Goal: Task Accomplishment & Management: Manage account settings

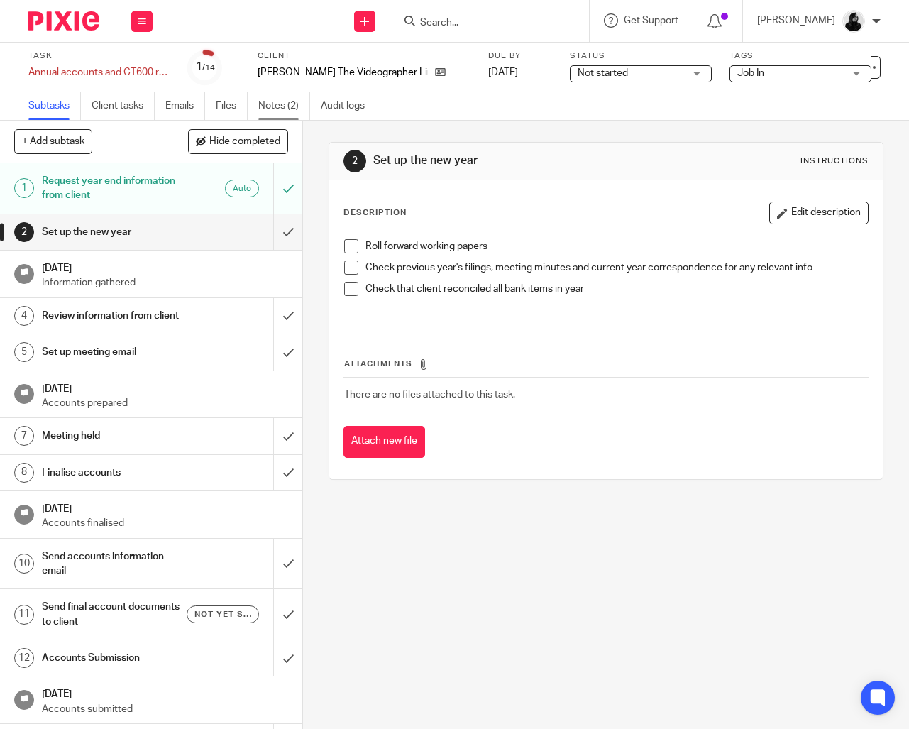
click at [288, 106] on link "Notes (2)" at bounding box center [284, 106] width 52 height 28
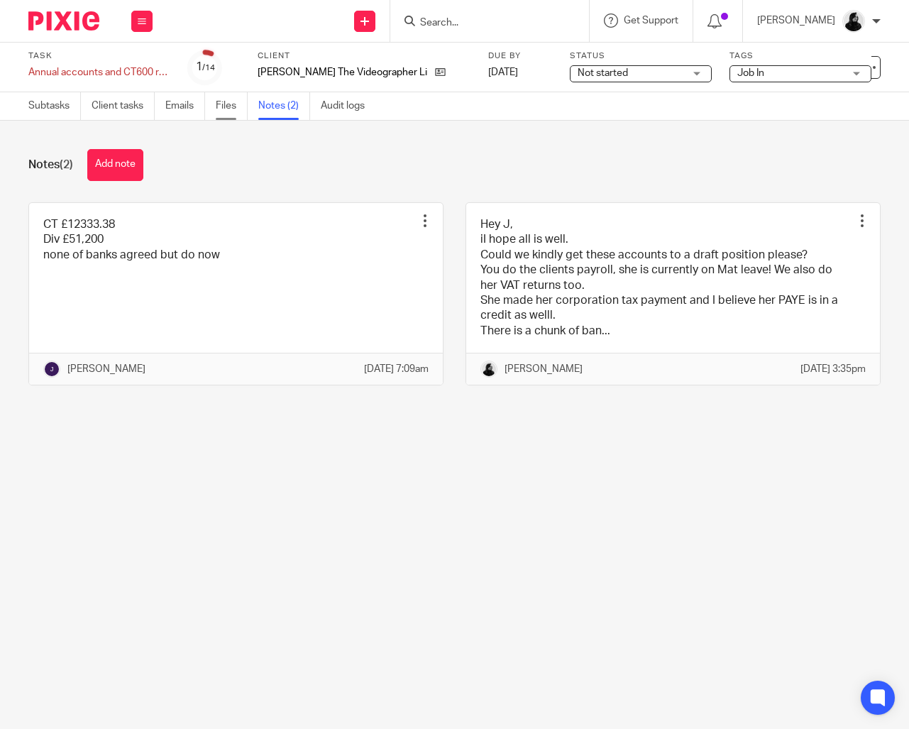
click at [244, 107] on link "Files" at bounding box center [232, 106] width 32 height 28
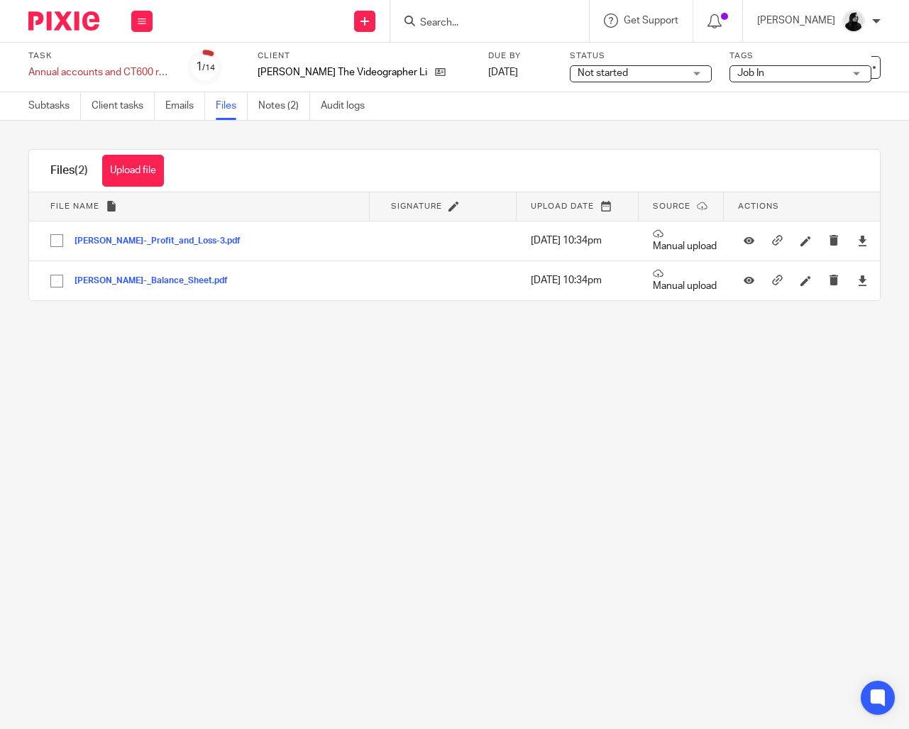
click at [738, 70] on span "Job In" at bounding box center [791, 73] width 106 height 15
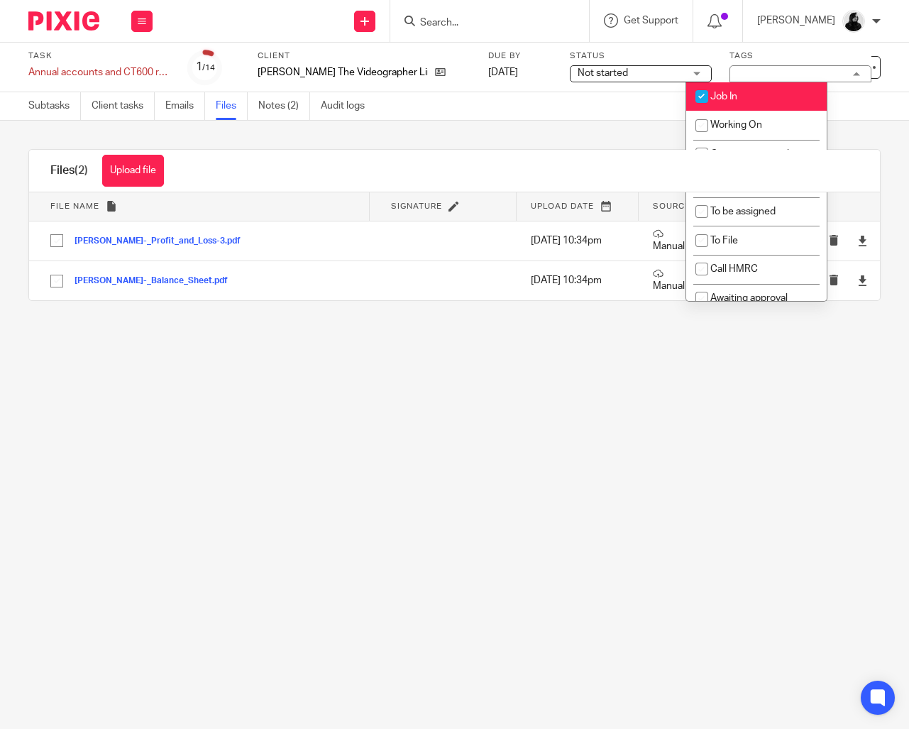
click at [718, 90] on li "Job In" at bounding box center [756, 96] width 141 height 29
checkbox input "false"
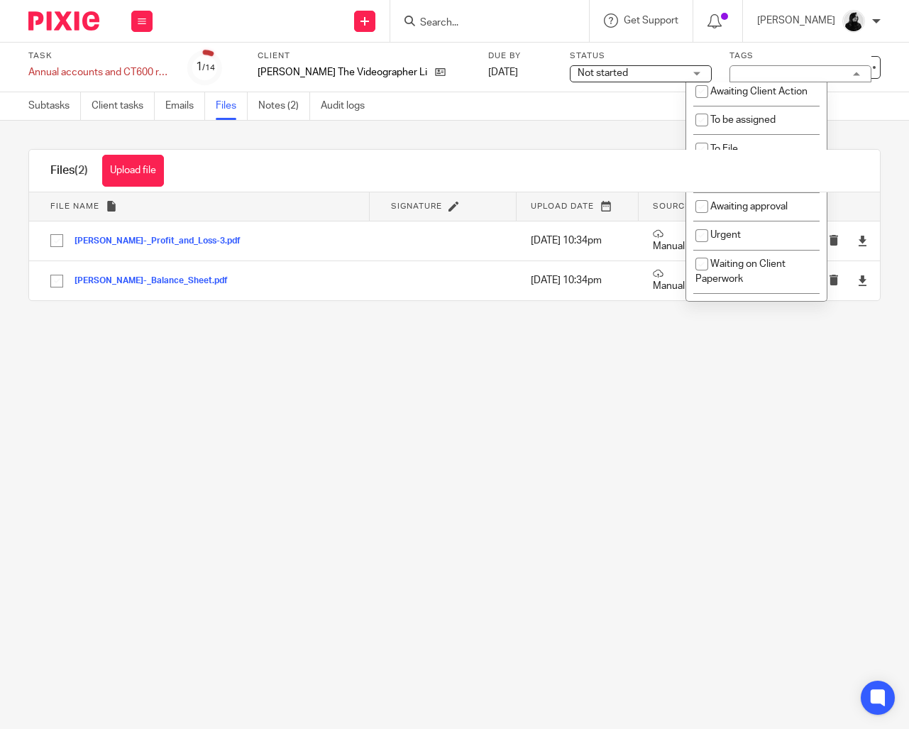
scroll to position [108, 0]
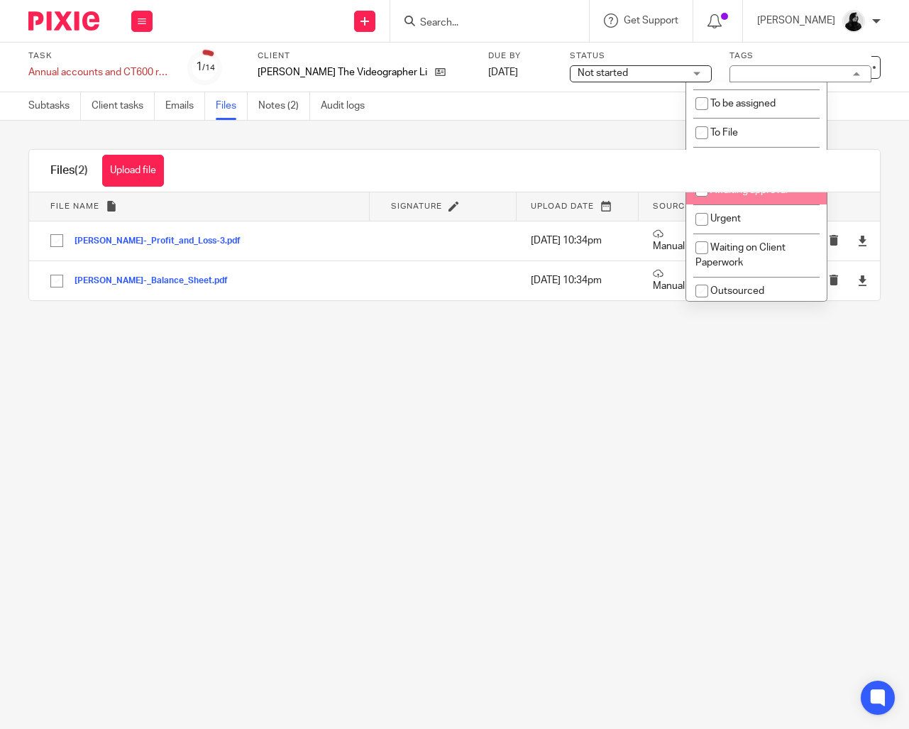
click at [745, 195] on span "Awaiting approval" at bounding box center [749, 190] width 77 height 10
checkbox input "true"
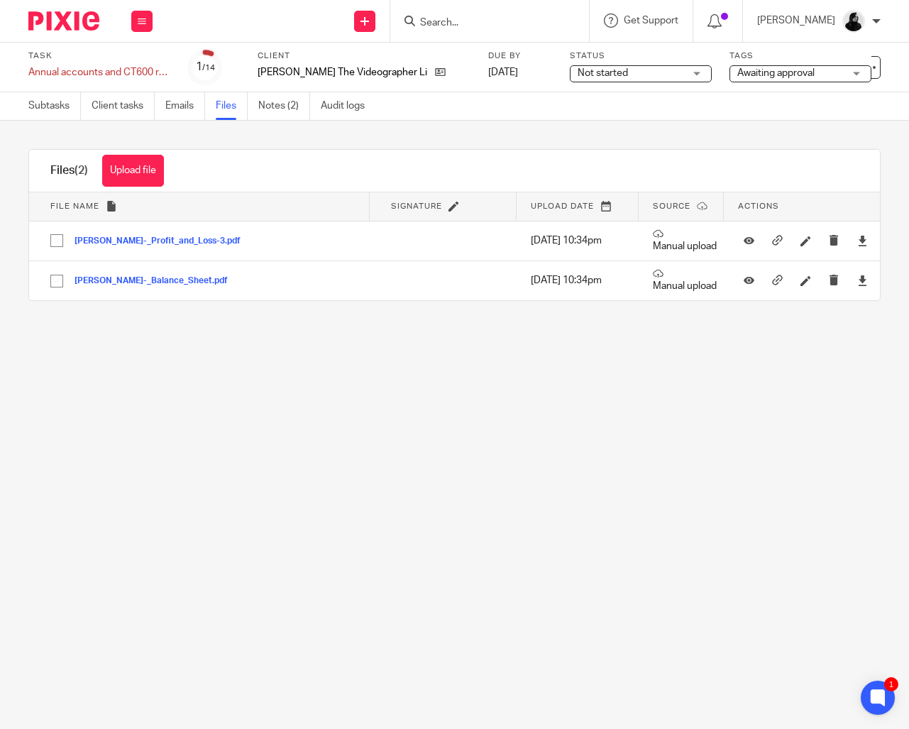
click at [659, 397] on main "Task Annual accounts and CT600 return Save Annual accounts and CT600 return 1 /…" at bounding box center [454, 364] width 909 height 729
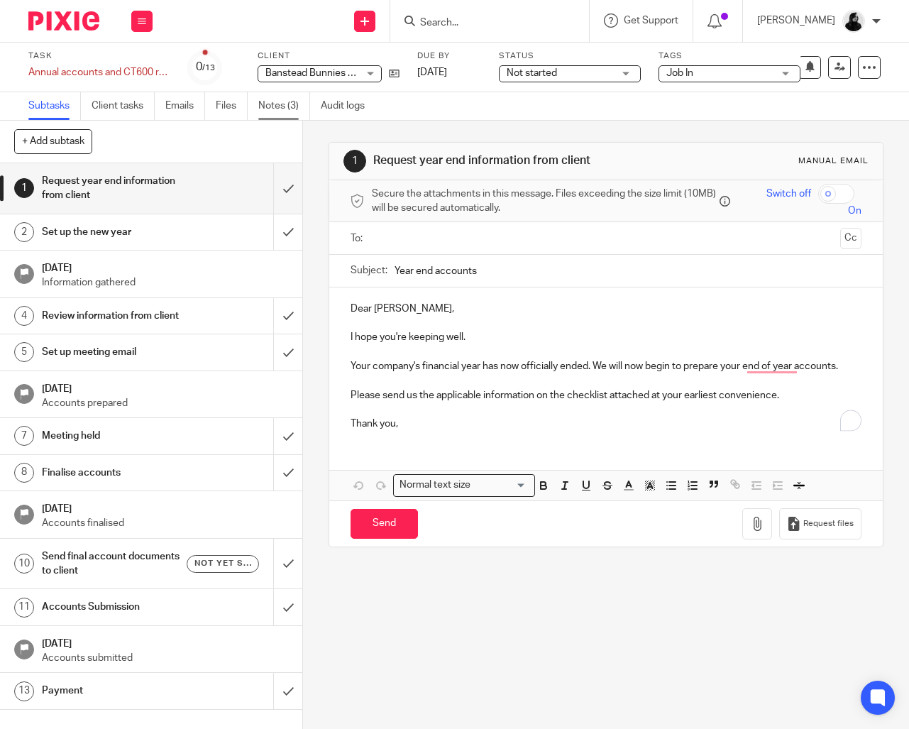
click at [273, 113] on link "Notes (3)" at bounding box center [284, 106] width 52 height 28
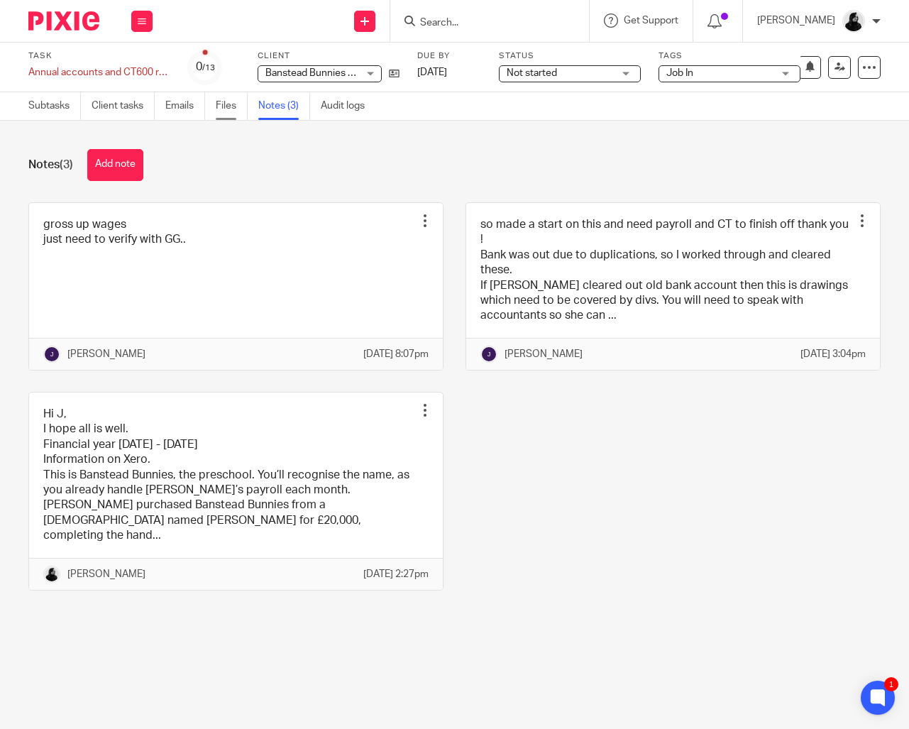
click at [239, 111] on link "Files" at bounding box center [232, 106] width 32 height 28
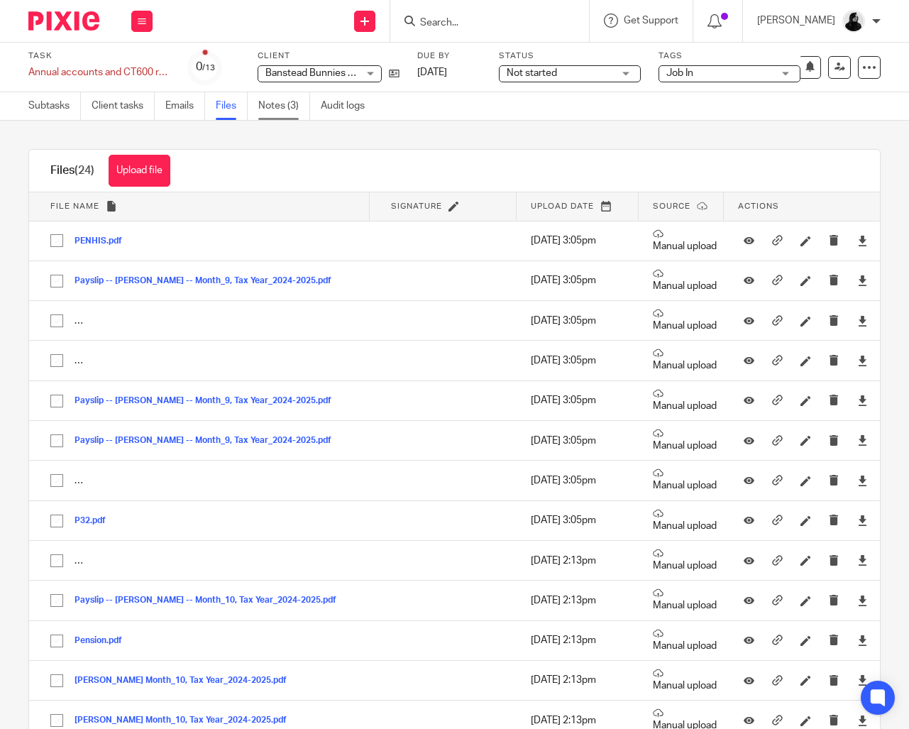
click at [302, 107] on link "Notes (3)" at bounding box center [284, 106] width 52 height 28
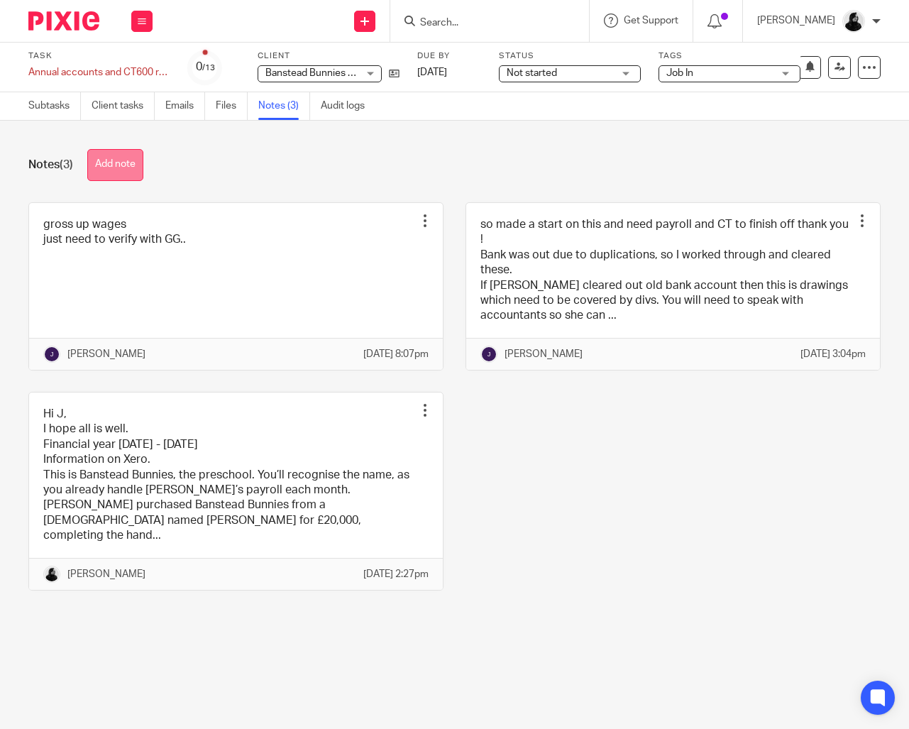
click at [98, 173] on button "Add note" at bounding box center [115, 165] width 56 height 32
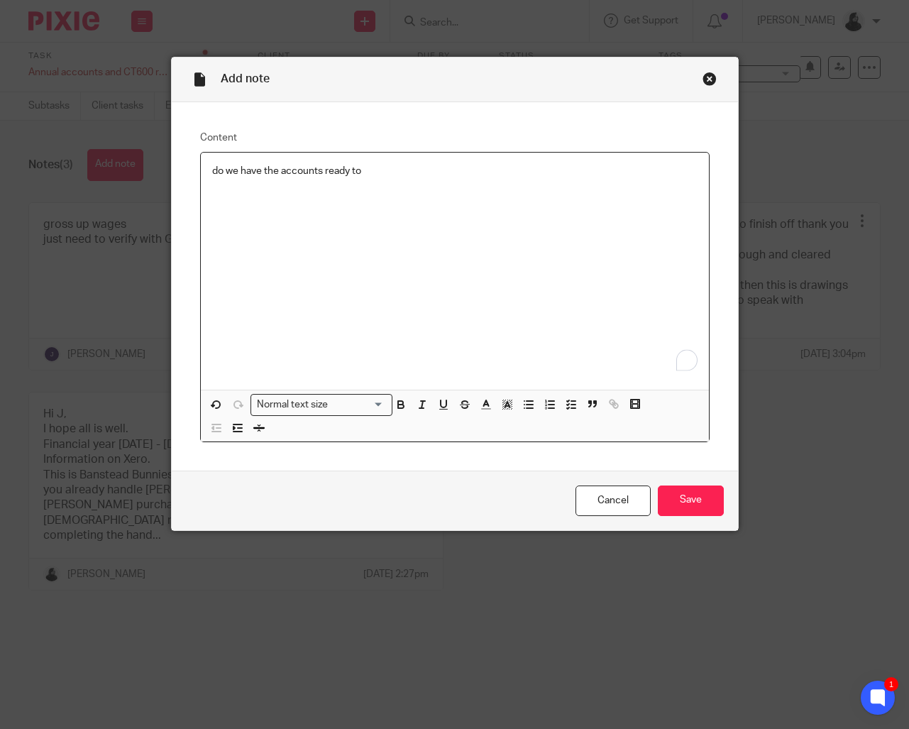
click at [301, 172] on p "do we have the accounts ready to" at bounding box center [455, 171] width 486 height 14
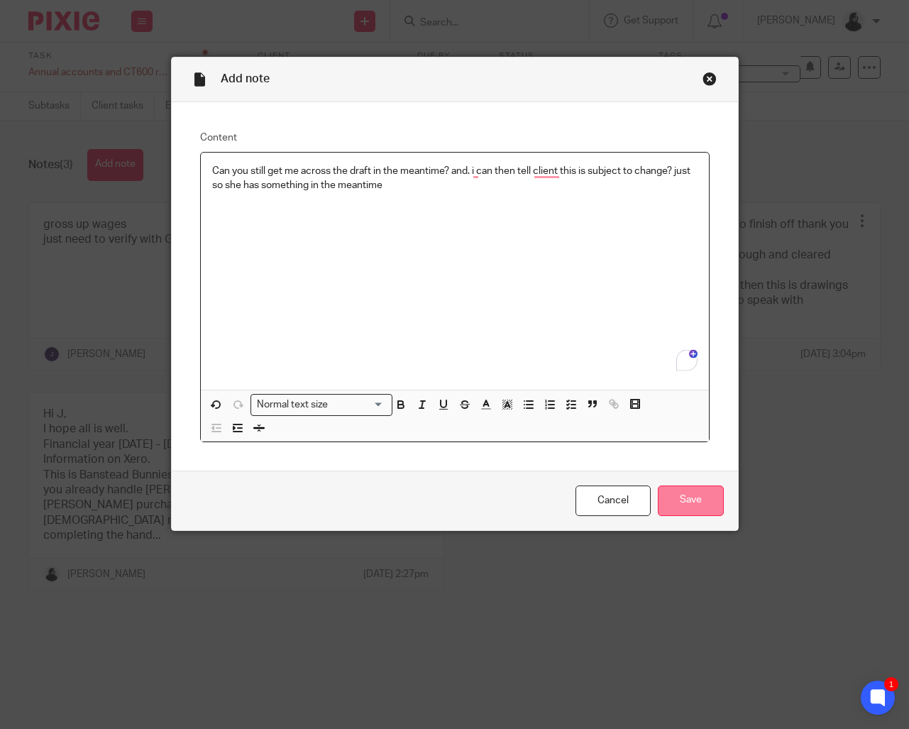
click at [719, 500] on input "Save" at bounding box center [691, 501] width 66 height 31
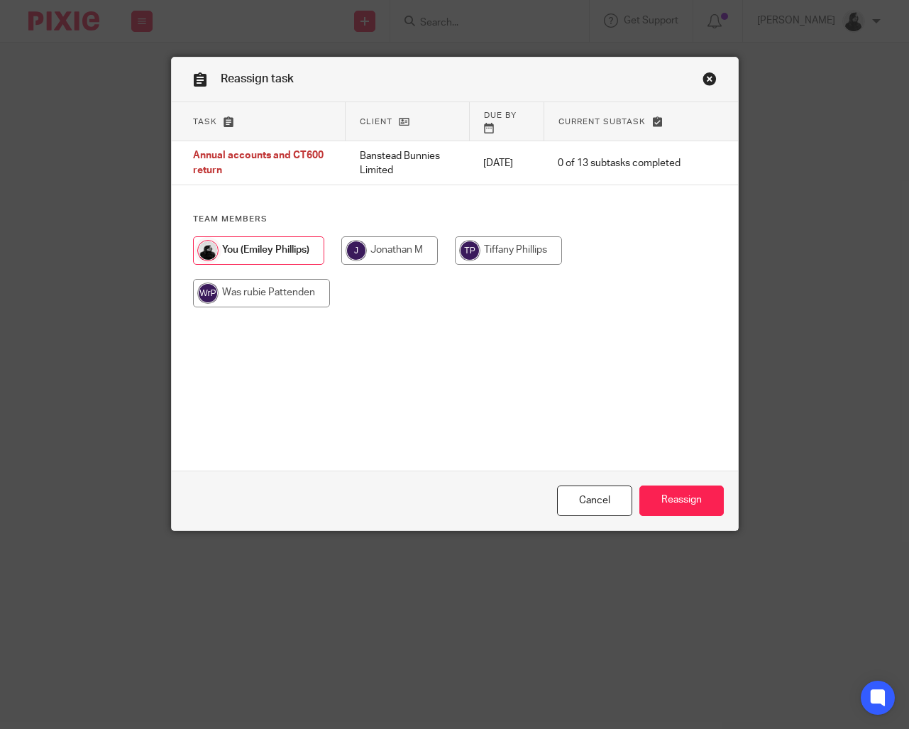
click at [442, 246] on div at bounding box center [455, 278] width 524 height 85
click at [407, 240] on input "radio" at bounding box center [389, 250] width 97 height 28
radio input "true"
click at [674, 497] on input "Reassign" at bounding box center [682, 501] width 84 height 31
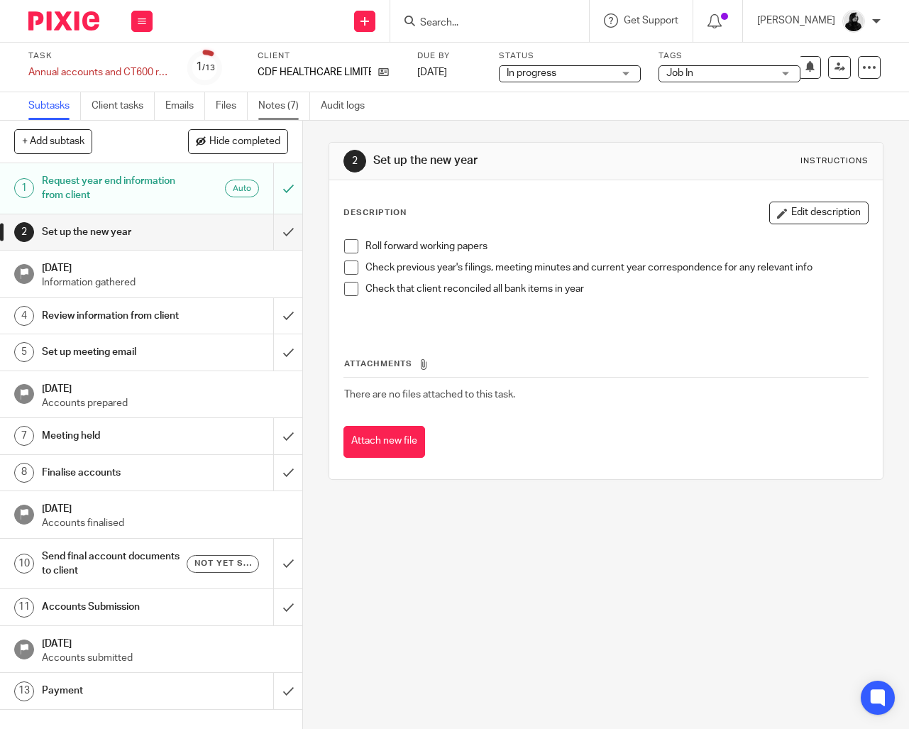
click at [280, 100] on link "Notes (7)" at bounding box center [284, 106] width 52 height 28
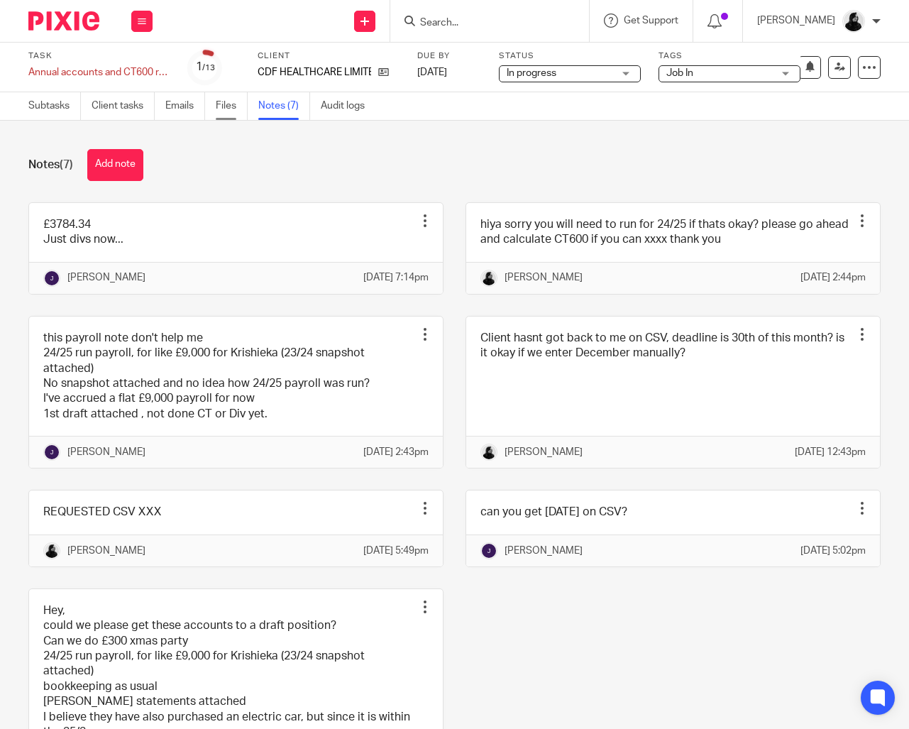
click at [224, 105] on link "Files" at bounding box center [232, 106] width 32 height 28
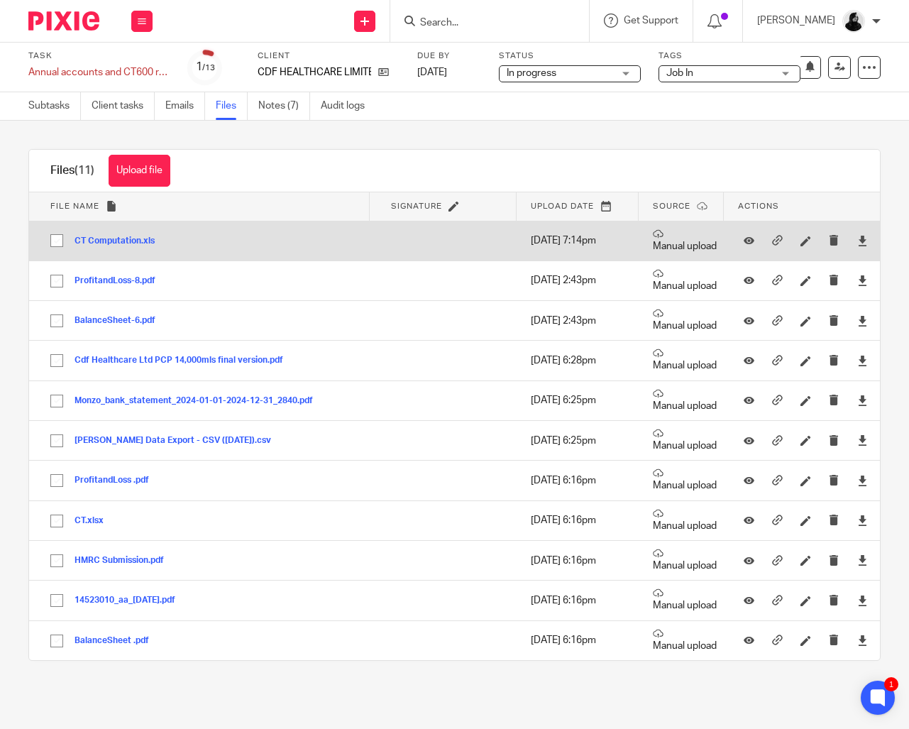
click at [148, 238] on button "CT Computation.xls" at bounding box center [120, 241] width 91 height 10
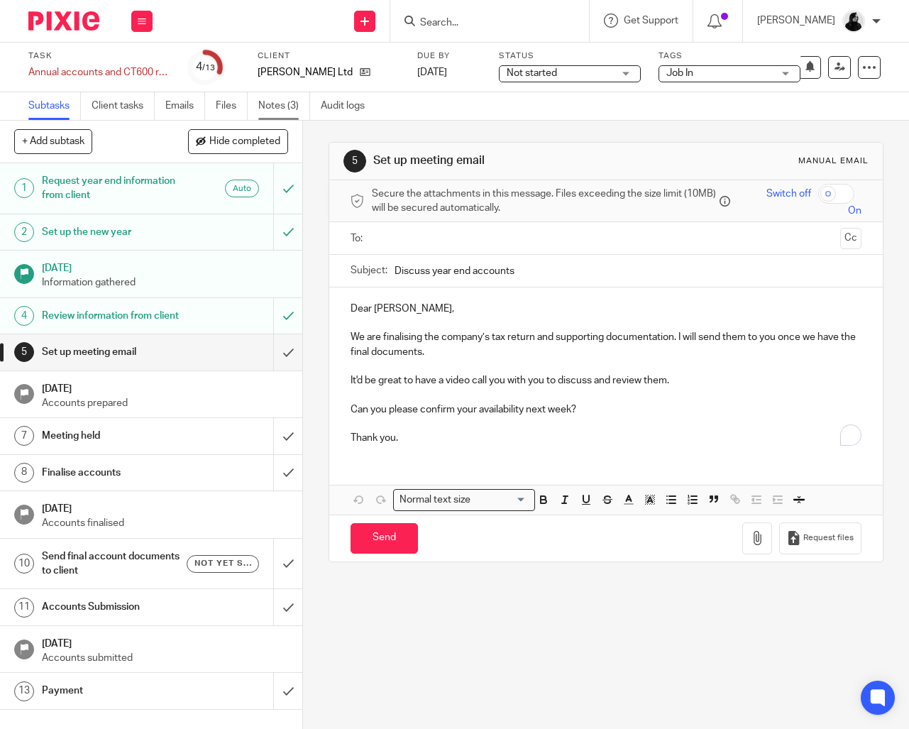
click at [279, 108] on link "Notes (3)" at bounding box center [284, 106] width 52 height 28
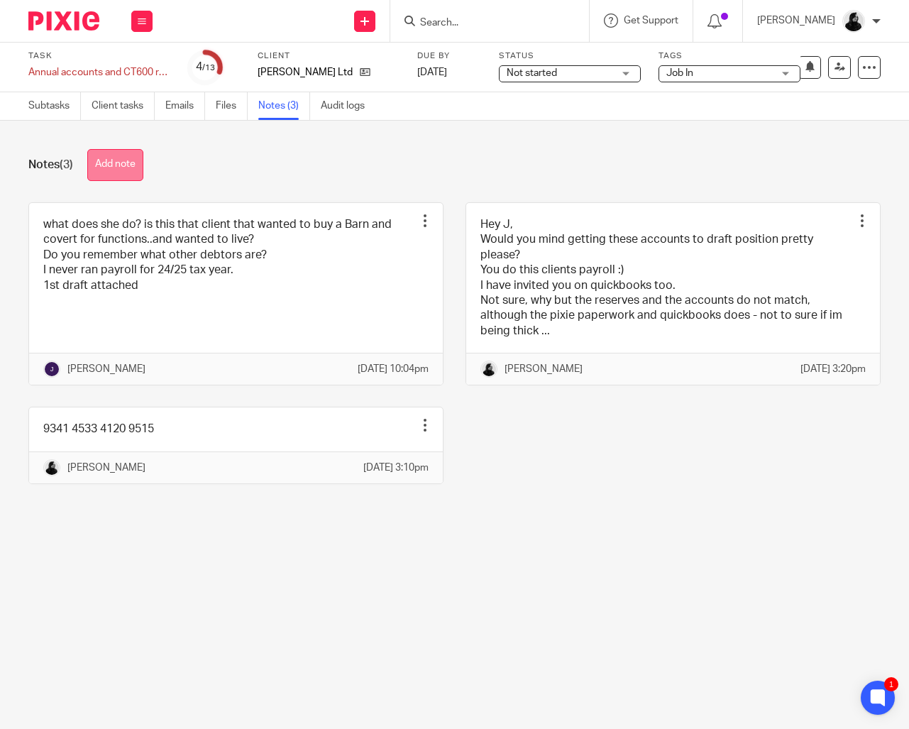
click at [115, 171] on button "Add note" at bounding box center [115, 165] width 56 height 32
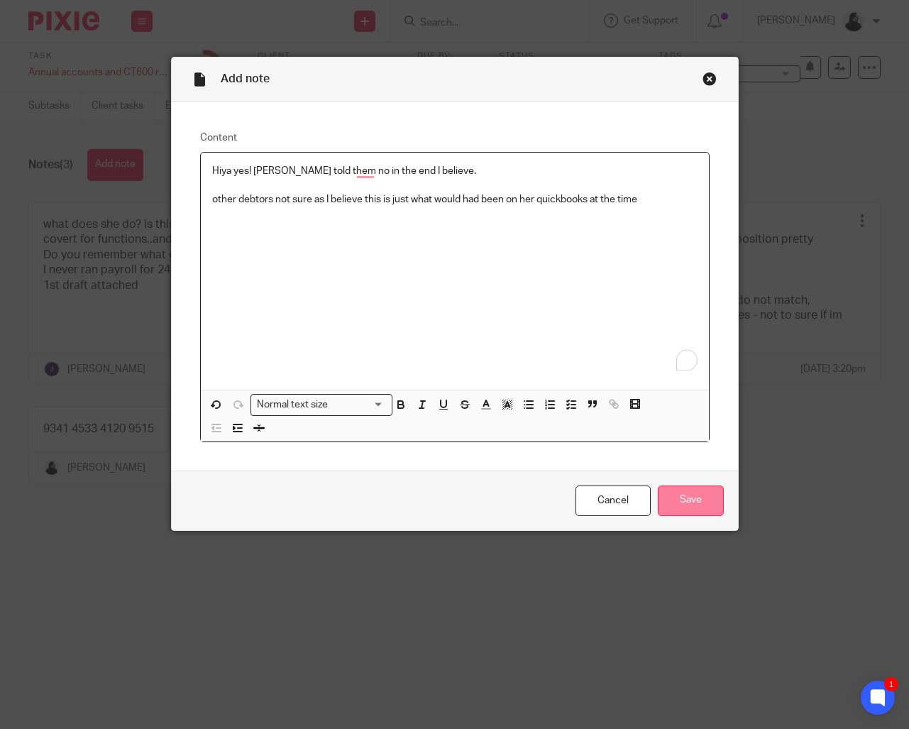
click at [677, 486] on input "Save" at bounding box center [691, 501] width 66 height 31
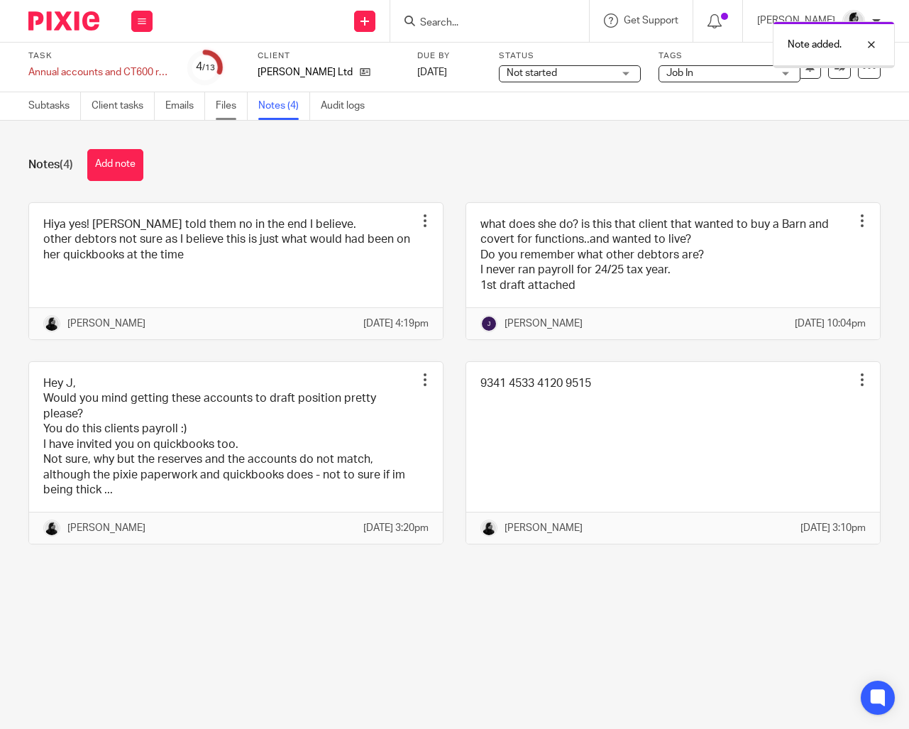
click at [228, 110] on link "Files" at bounding box center [232, 106] width 32 height 28
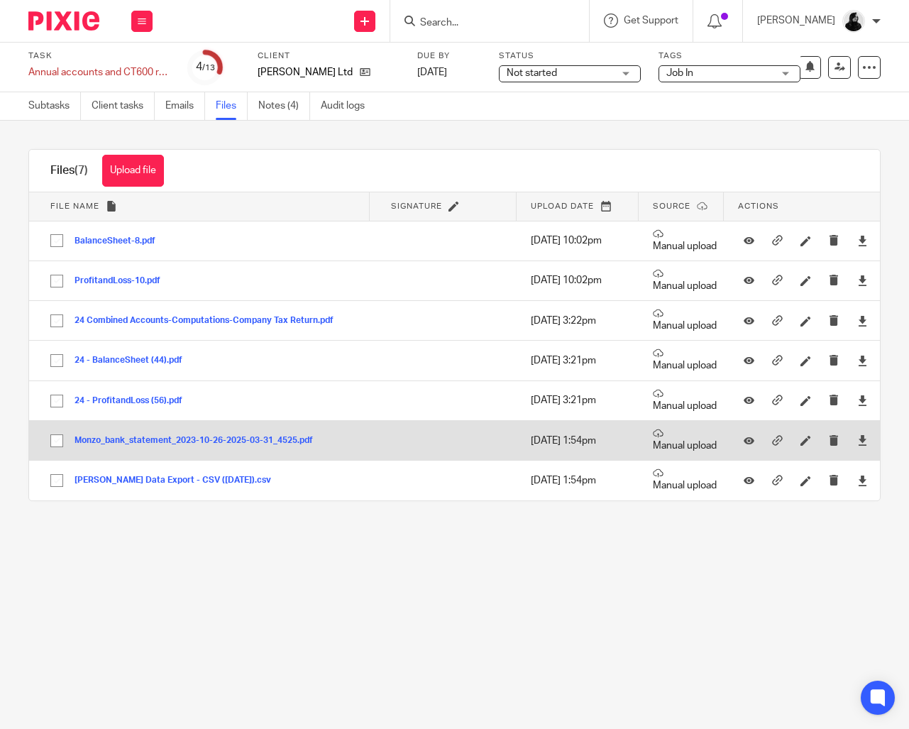
click at [137, 444] on button "Monzo_bank_statement_2023-10-26-2025-03-31_4525.pdf" at bounding box center [199, 441] width 249 height 10
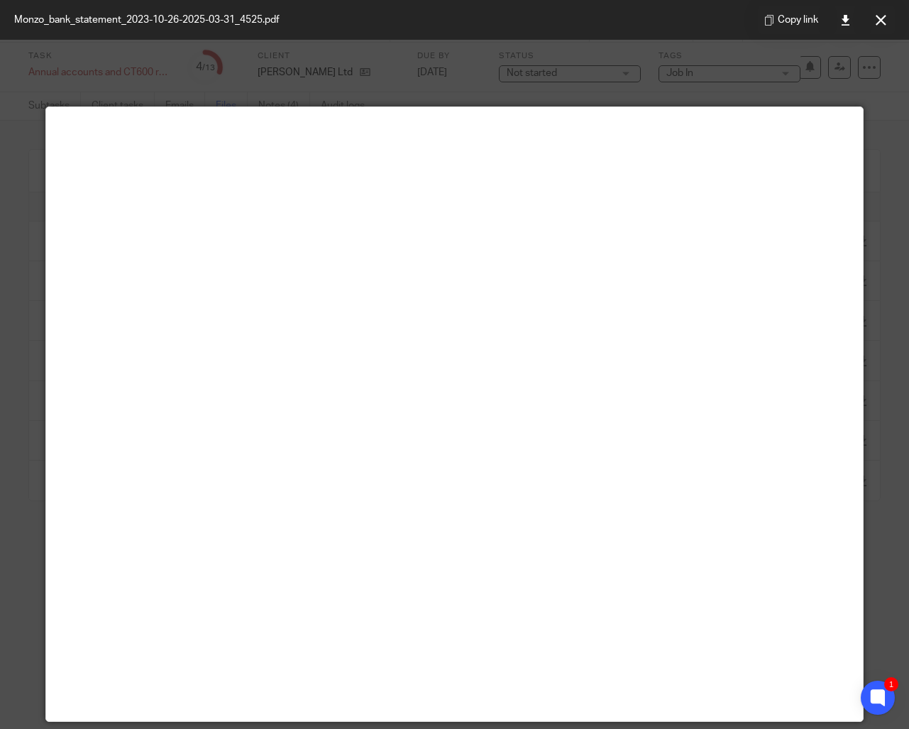
scroll to position [77, 0]
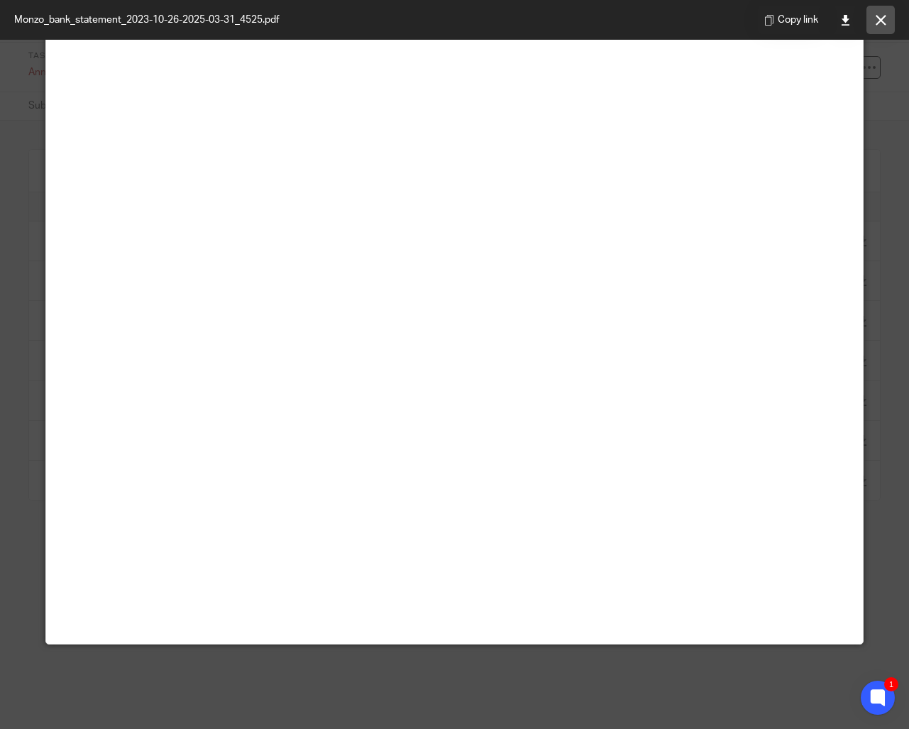
click at [883, 22] on icon at bounding box center [881, 20] width 11 height 11
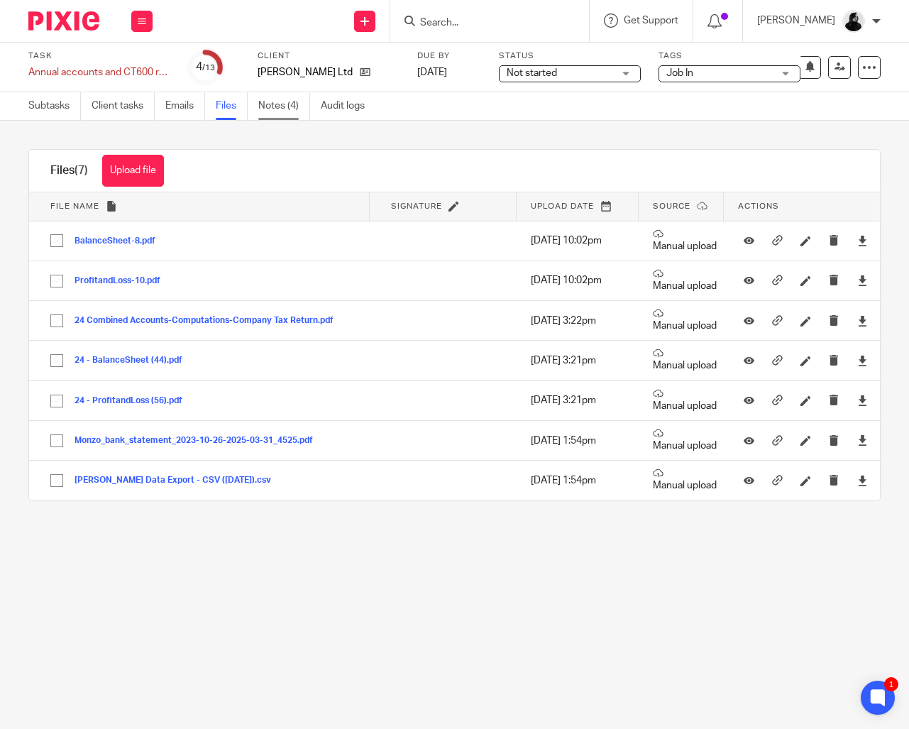
click at [289, 116] on link "Notes (4)" at bounding box center [284, 106] width 52 height 28
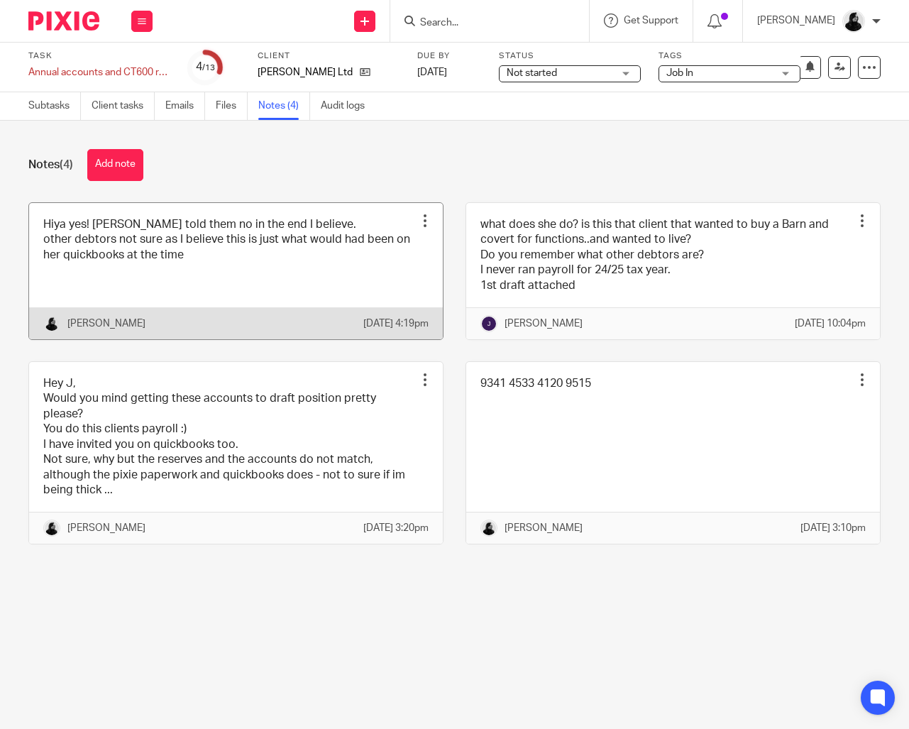
click at [176, 288] on link at bounding box center [236, 271] width 414 height 136
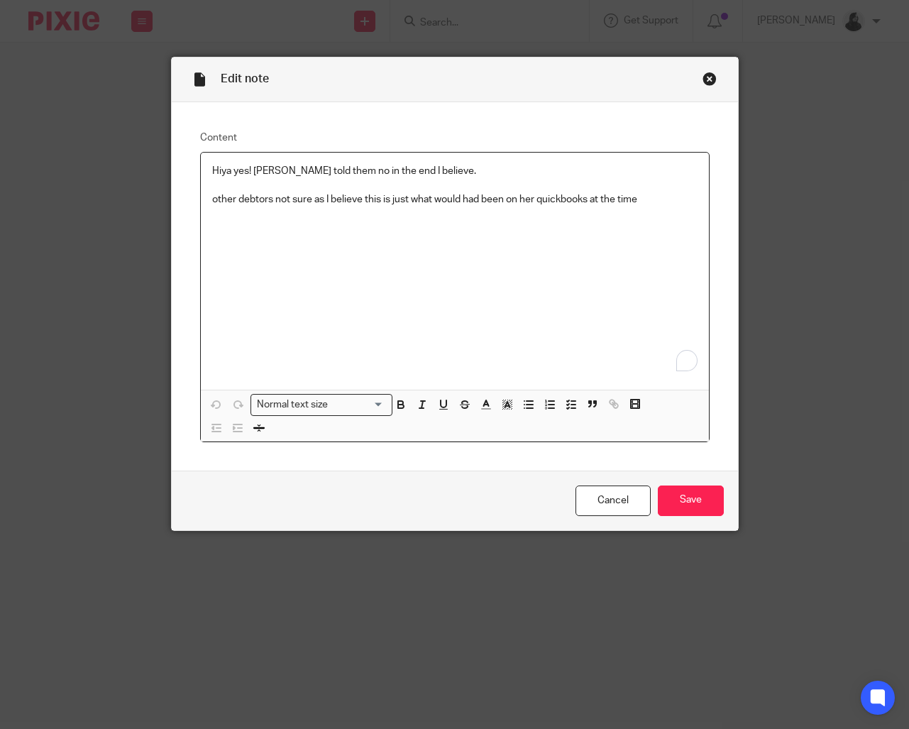
click at [429, 290] on div "Hiya yes! Mel told them no in the end I believe. other debtors not sure as I be…" at bounding box center [455, 271] width 508 height 237
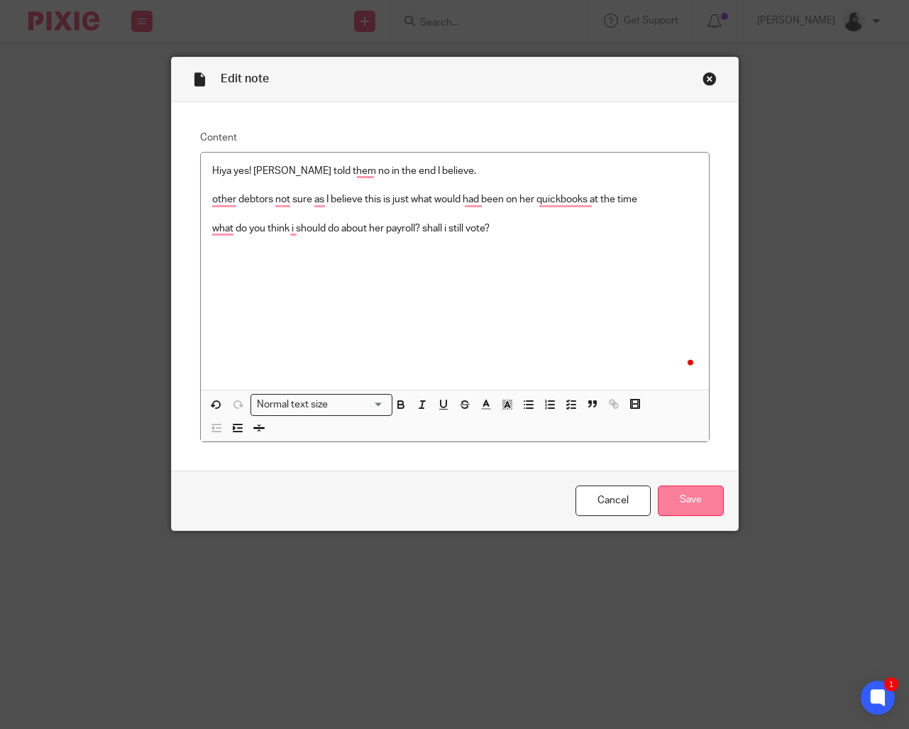
click at [702, 510] on input "Save" at bounding box center [691, 501] width 66 height 31
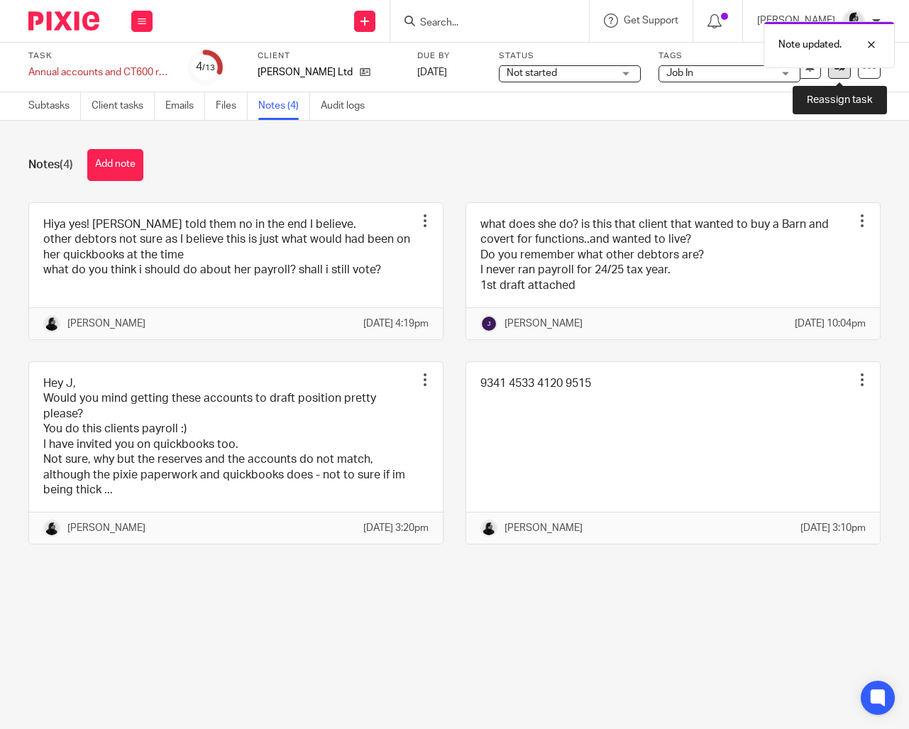
click at [845, 76] on link at bounding box center [839, 67] width 23 height 23
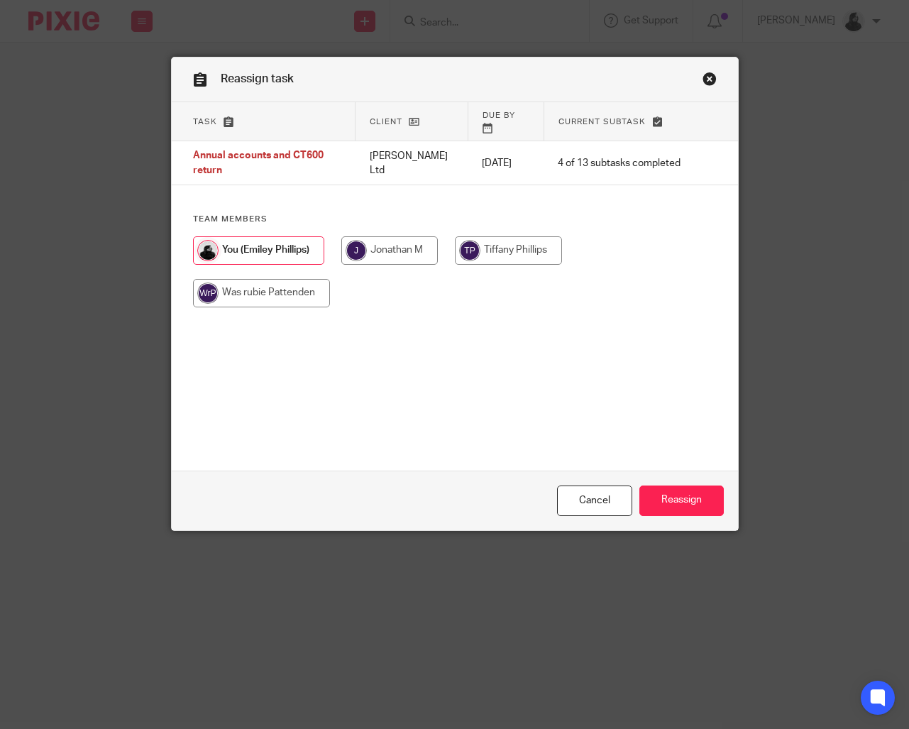
click at [715, 81] on link "Close this dialog window" at bounding box center [710, 81] width 14 height 19
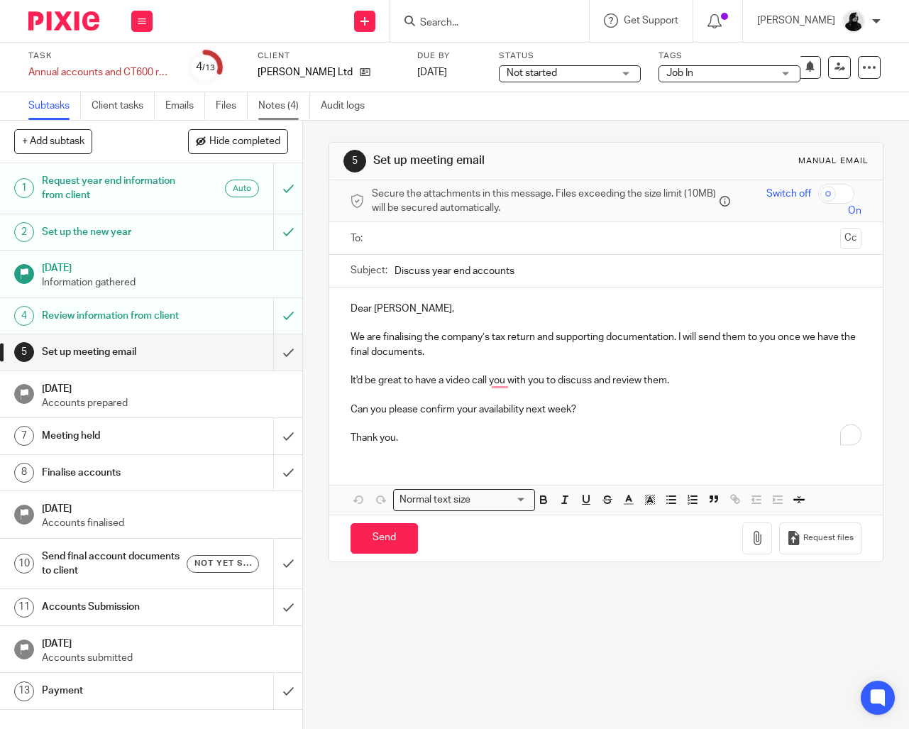
click at [277, 111] on link "Notes (4)" at bounding box center [284, 106] width 52 height 28
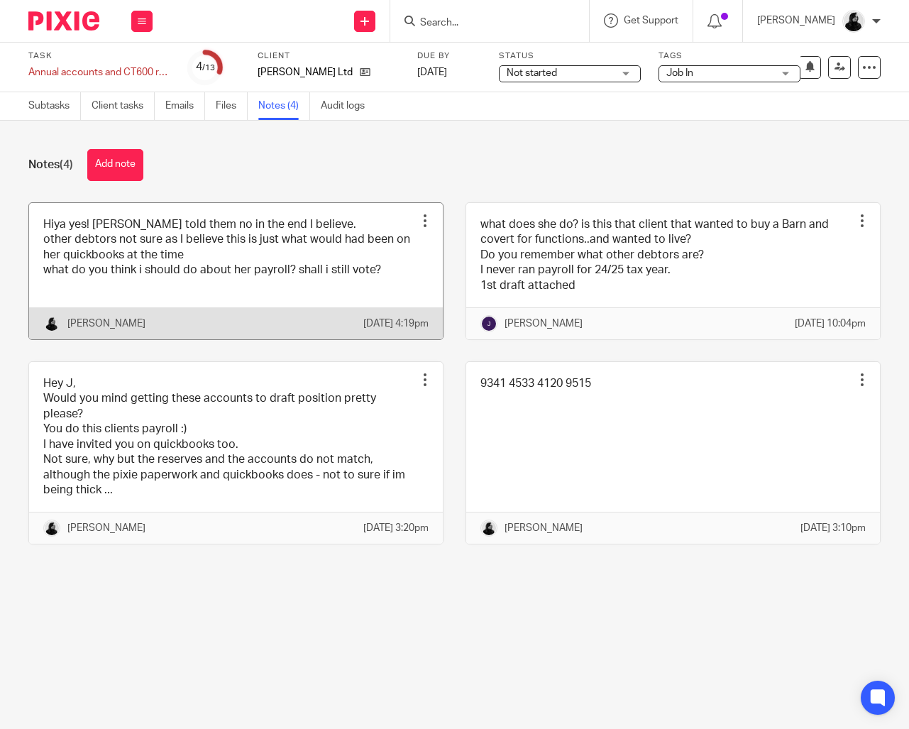
click at [168, 247] on link at bounding box center [236, 271] width 414 height 136
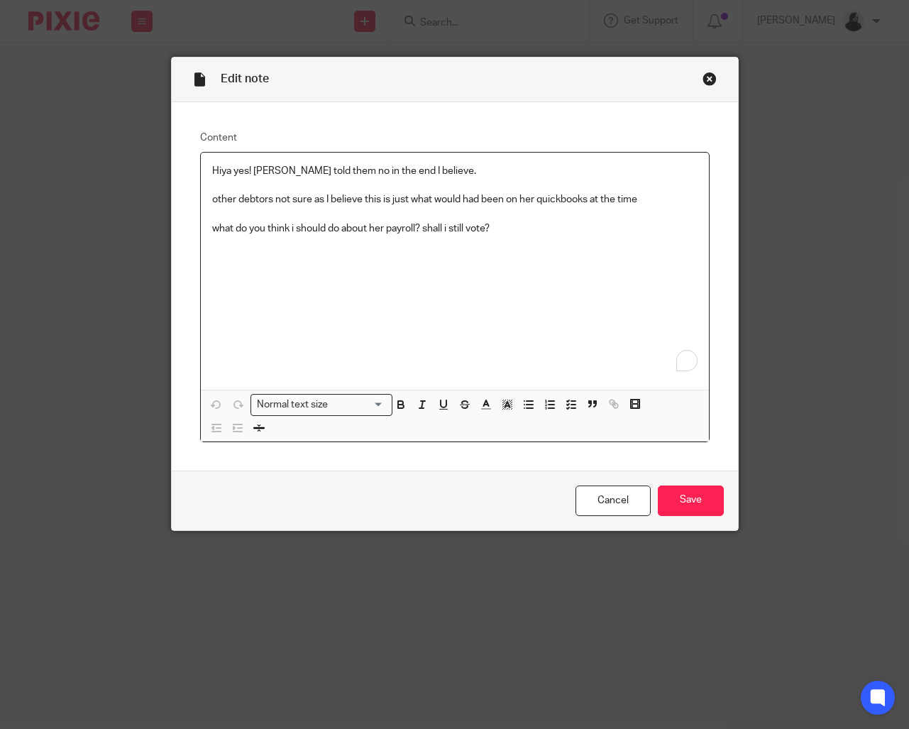
click at [539, 237] on div "Hiya yes! [PERSON_NAME] told them no in the end I believe. other debtors not su…" at bounding box center [455, 271] width 508 height 237
click at [466, 232] on p "what do you think i should do about her payroll? shall i still vote? given that…" at bounding box center [455, 235] width 486 height 29
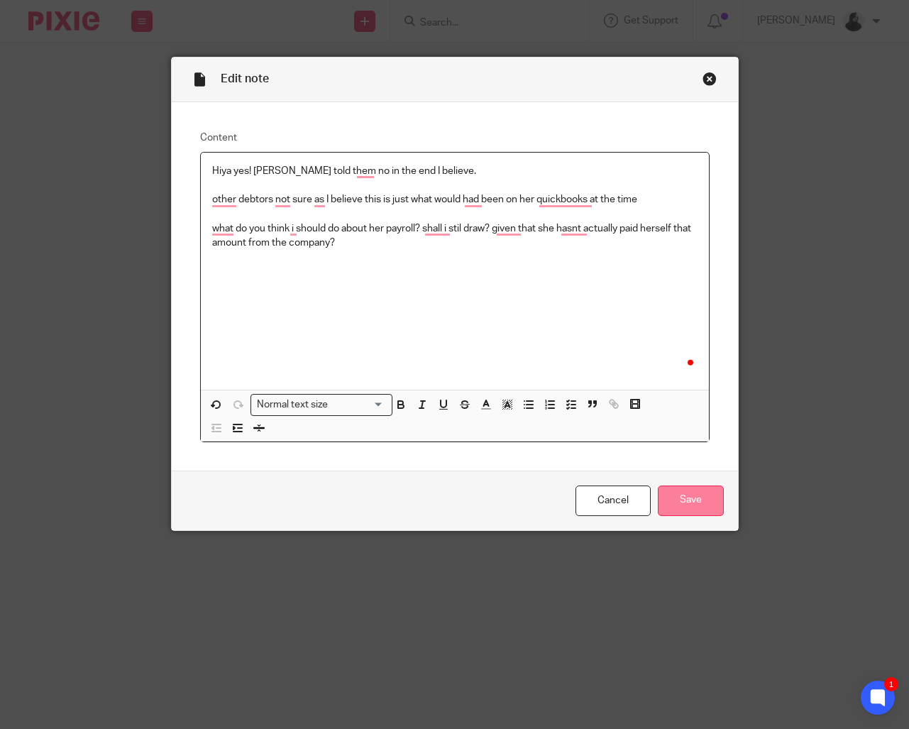
click at [695, 498] on input "Save" at bounding box center [691, 501] width 66 height 31
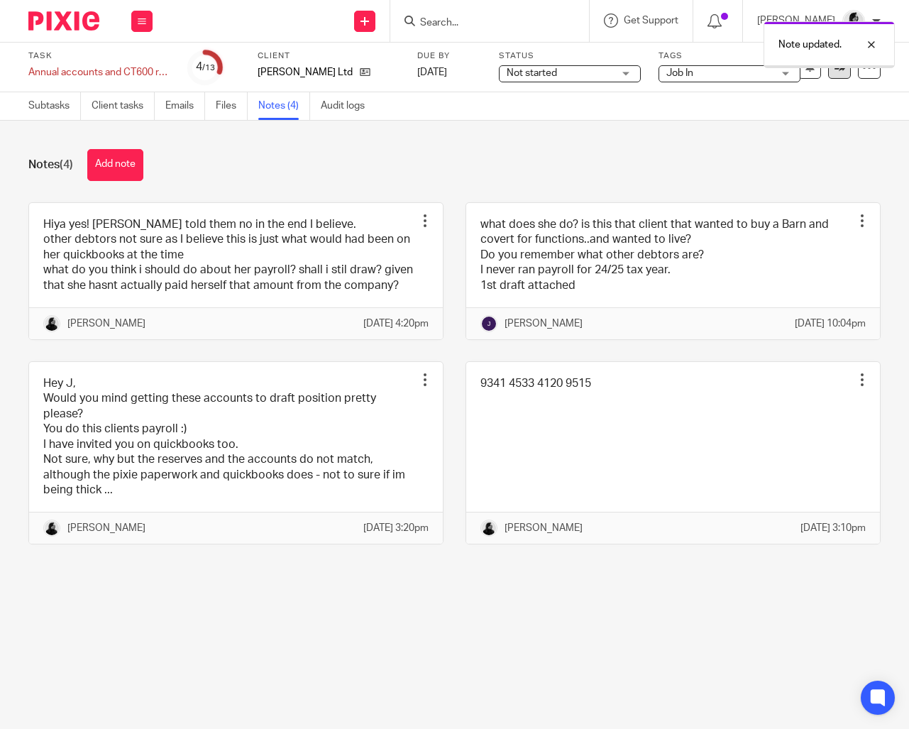
click at [839, 69] on icon at bounding box center [840, 67] width 11 height 11
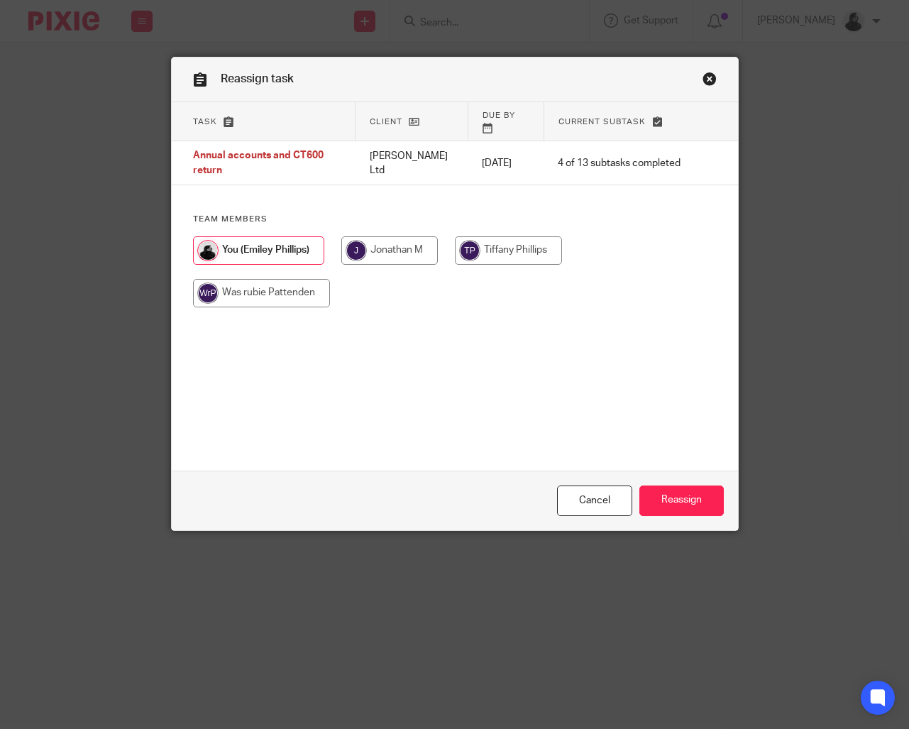
click at [432, 246] on input "radio" at bounding box center [389, 250] width 97 height 28
radio input "true"
click at [702, 491] on input "Reassign" at bounding box center [682, 501] width 84 height 31
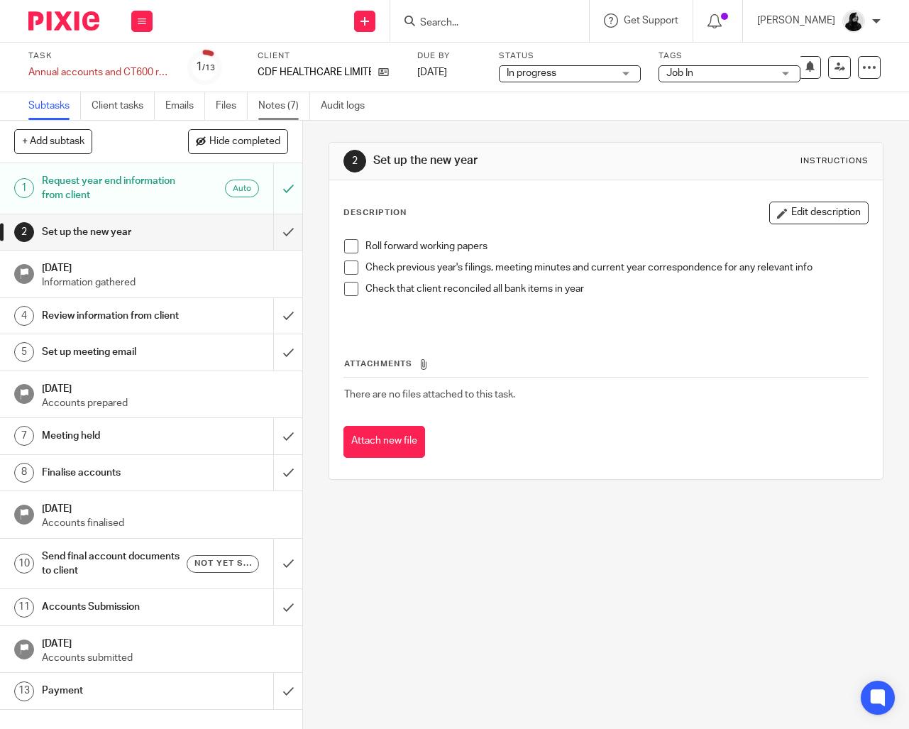
click at [275, 108] on link "Notes (7)" at bounding box center [284, 106] width 52 height 28
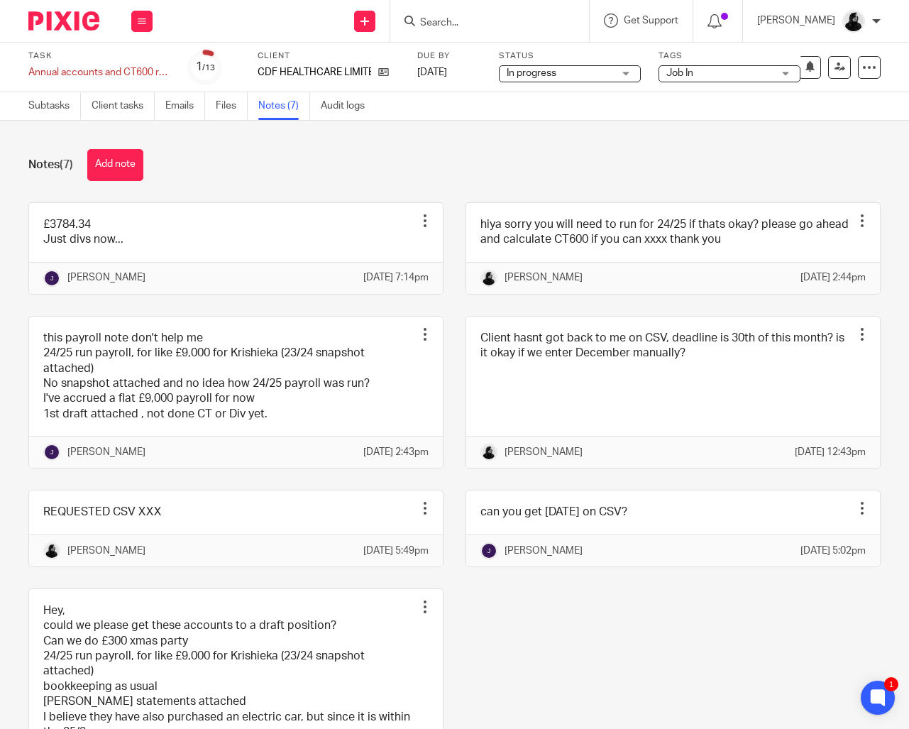
click at [250, 104] on ul "Subtasks Client tasks Emails Files Notes (7) Audit logs" at bounding box center [207, 106] width 358 height 28
click at [231, 107] on link "Files" at bounding box center [232, 106] width 32 height 28
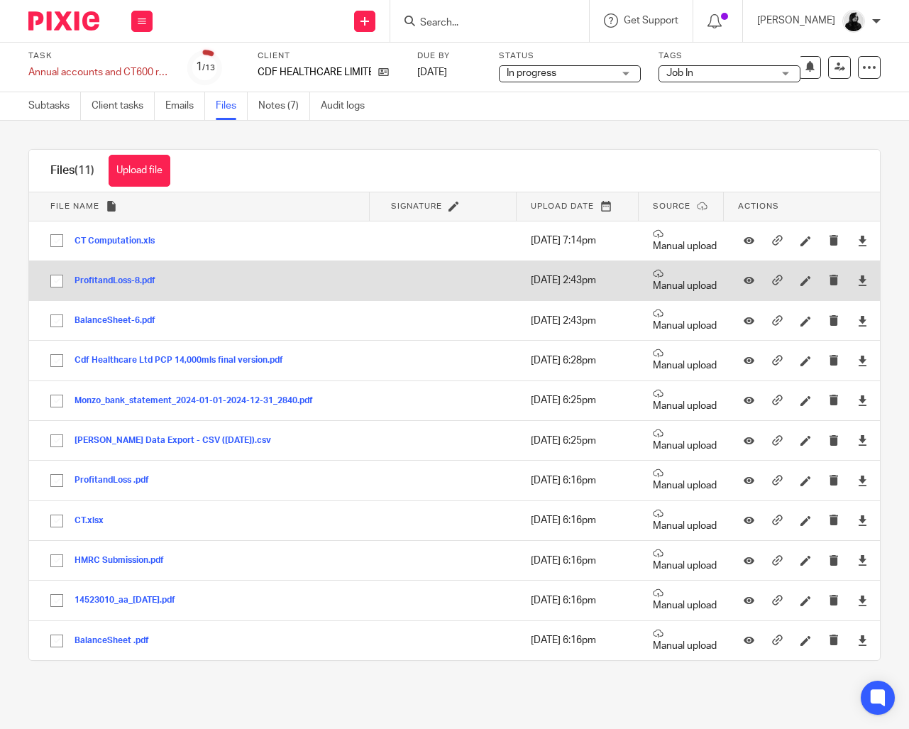
click at [114, 283] on button "ProfitandLoss-8.pdf" at bounding box center [121, 281] width 92 height 10
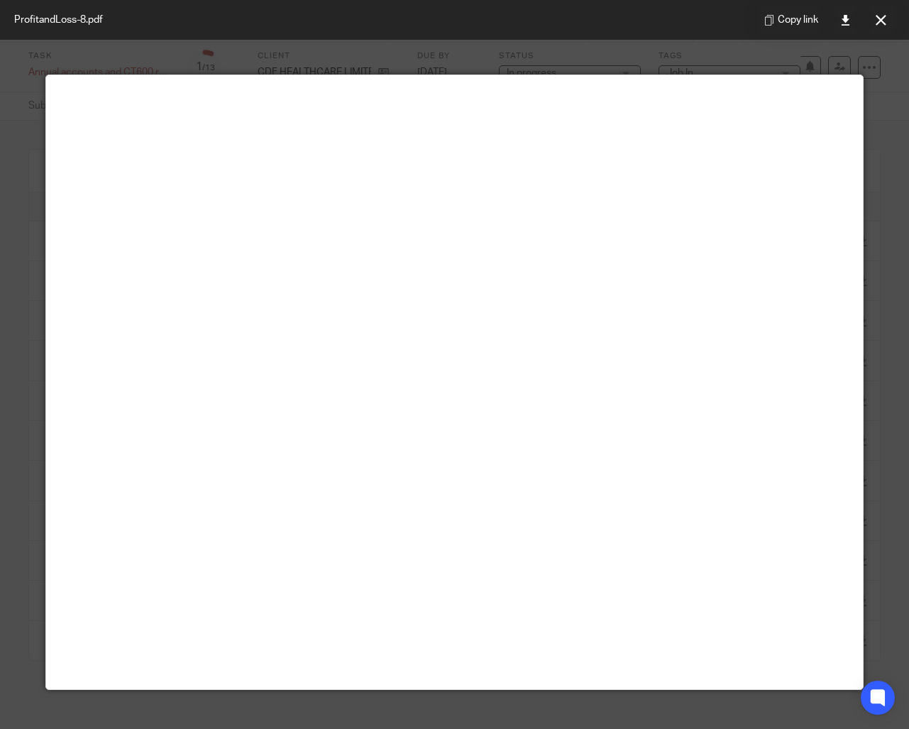
scroll to position [40, 0]
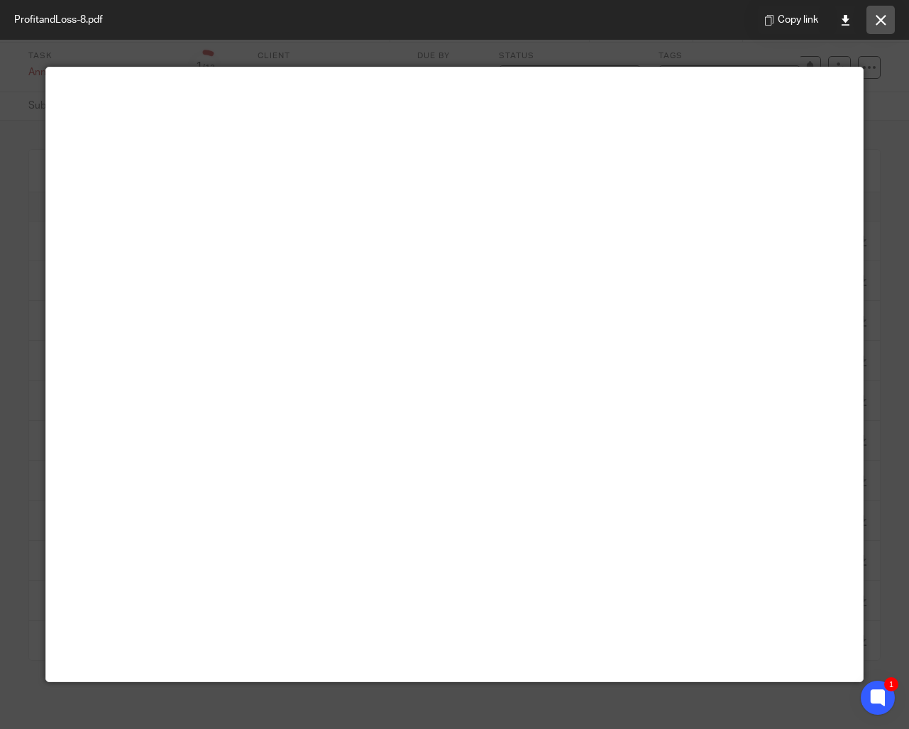
click at [884, 23] on icon at bounding box center [881, 20] width 11 height 11
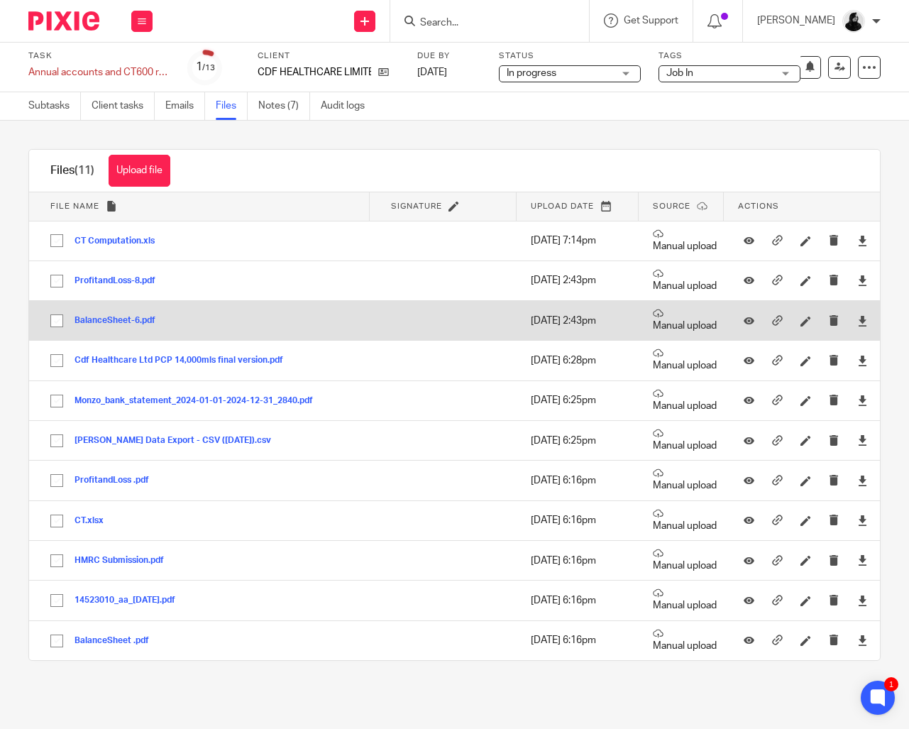
click at [106, 319] on button "BalanceSheet-6.pdf" at bounding box center [121, 321] width 92 height 10
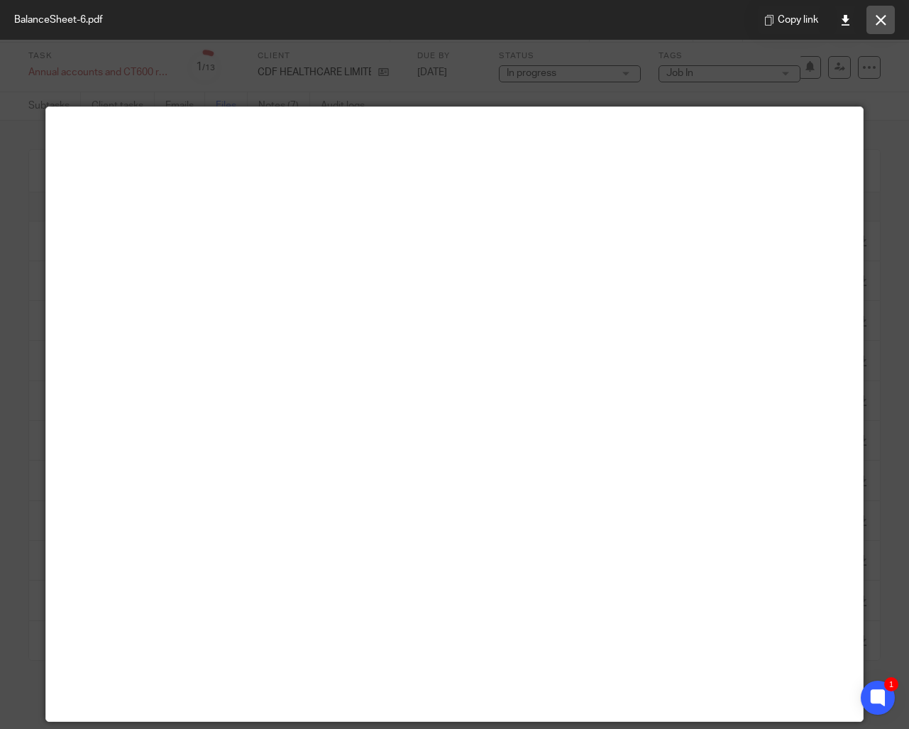
click at [885, 20] on icon at bounding box center [881, 20] width 11 height 11
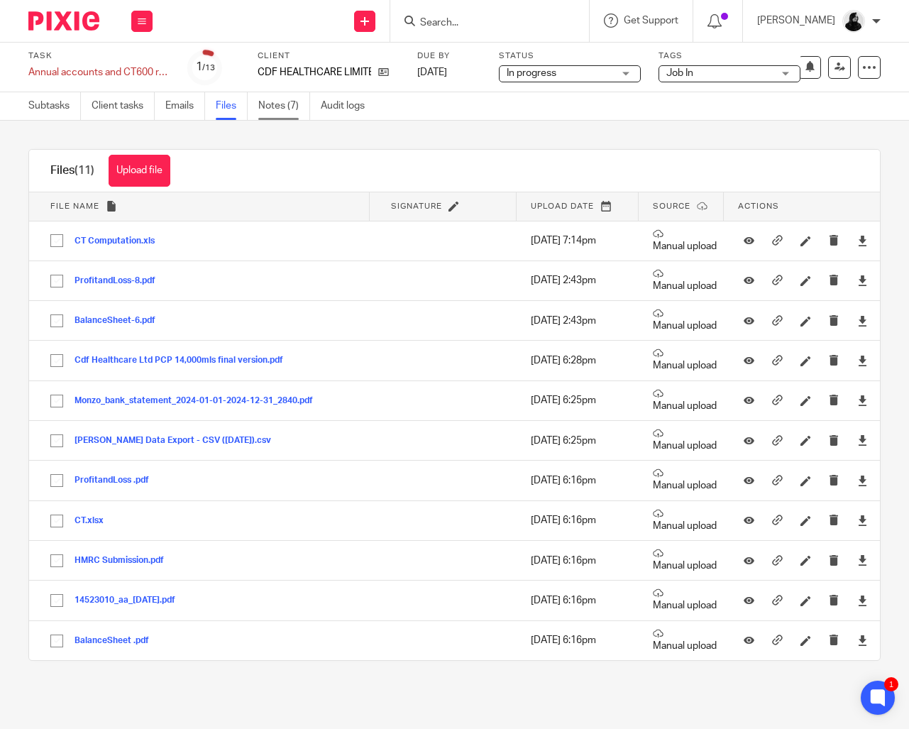
click at [296, 107] on link "Notes (7)" at bounding box center [284, 106] width 52 height 28
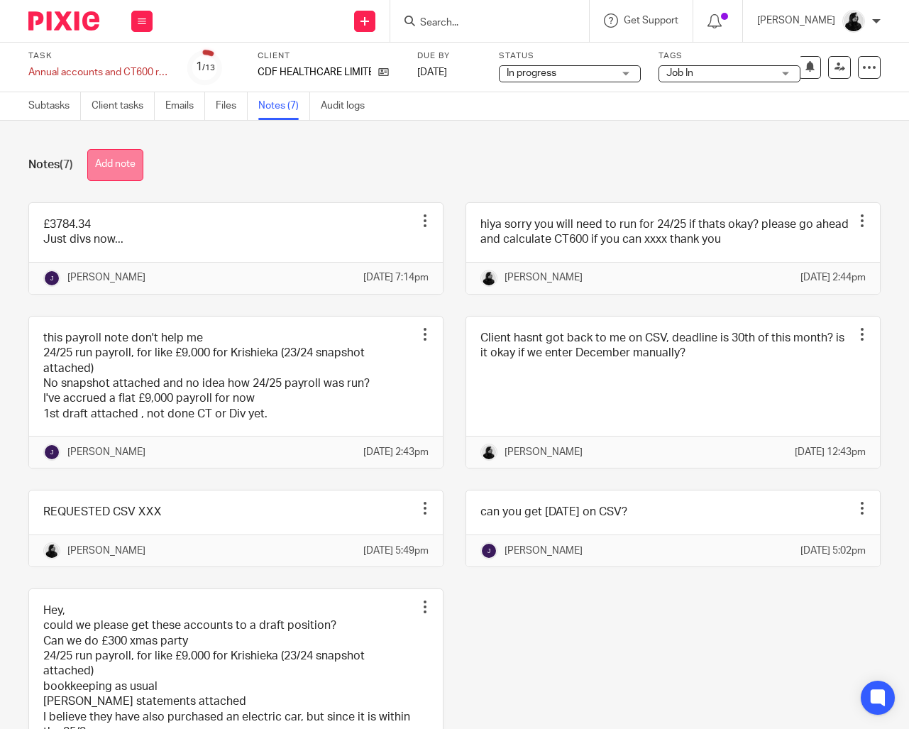
click at [95, 165] on button "Add note" at bounding box center [115, 165] width 56 height 32
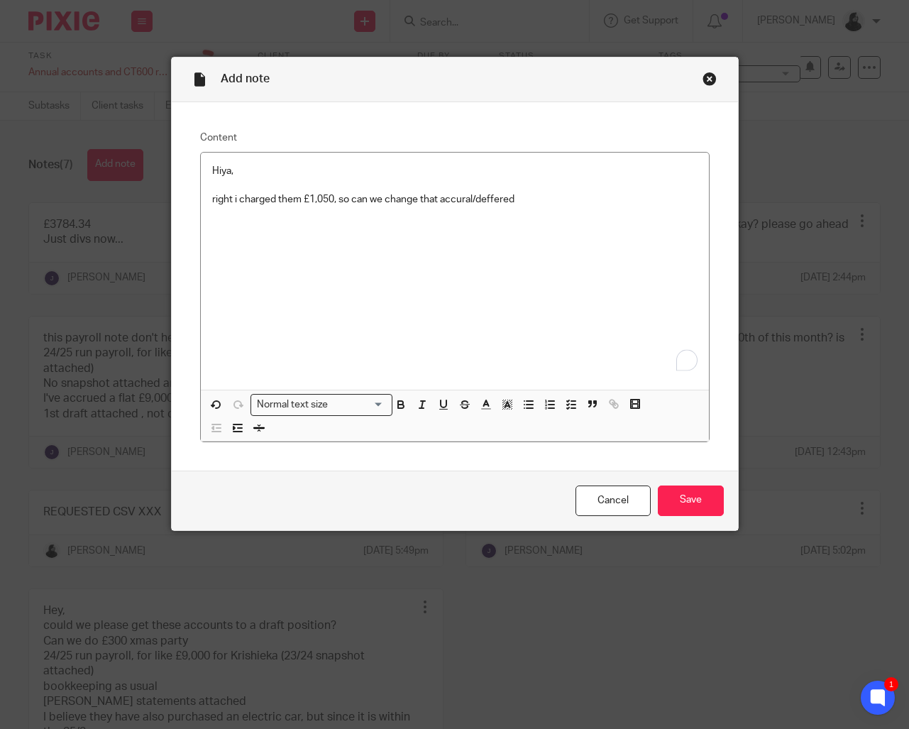
click at [708, 77] on div "Close this dialog window" at bounding box center [710, 79] width 14 height 14
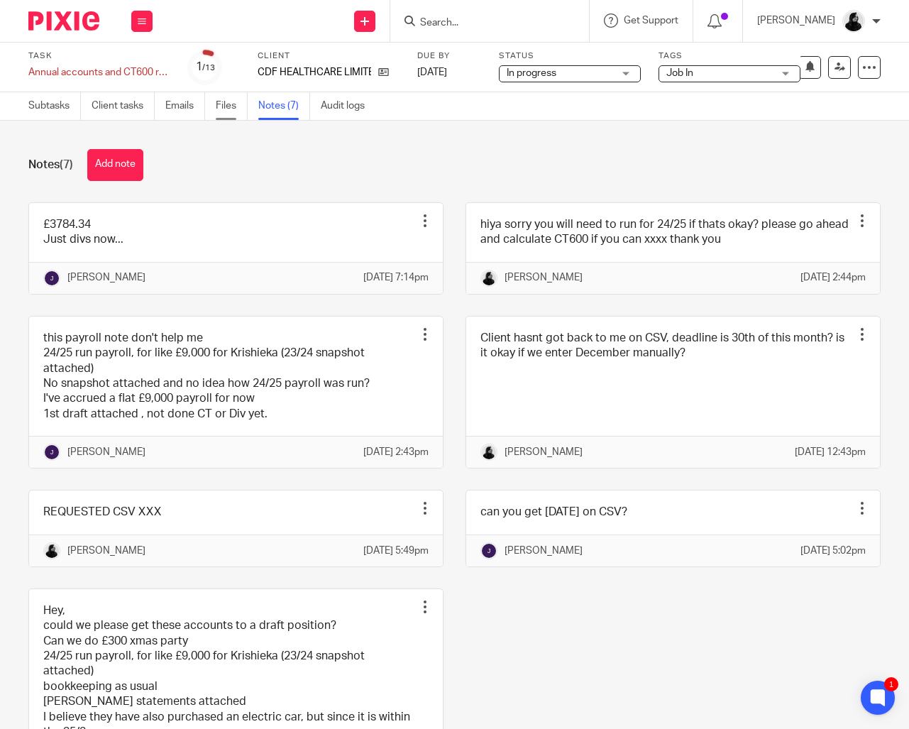
click at [224, 108] on link "Files" at bounding box center [232, 106] width 32 height 28
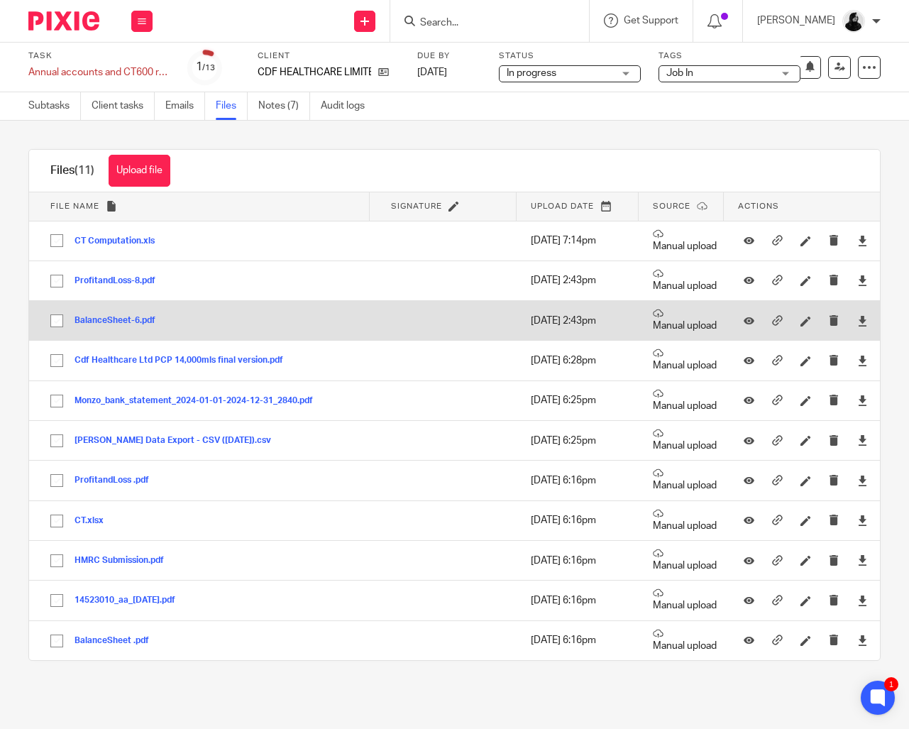
click at [54, 317] on input "checkbox" at bounding box center [56, 320] width 27 height 27
checkbox input "true"
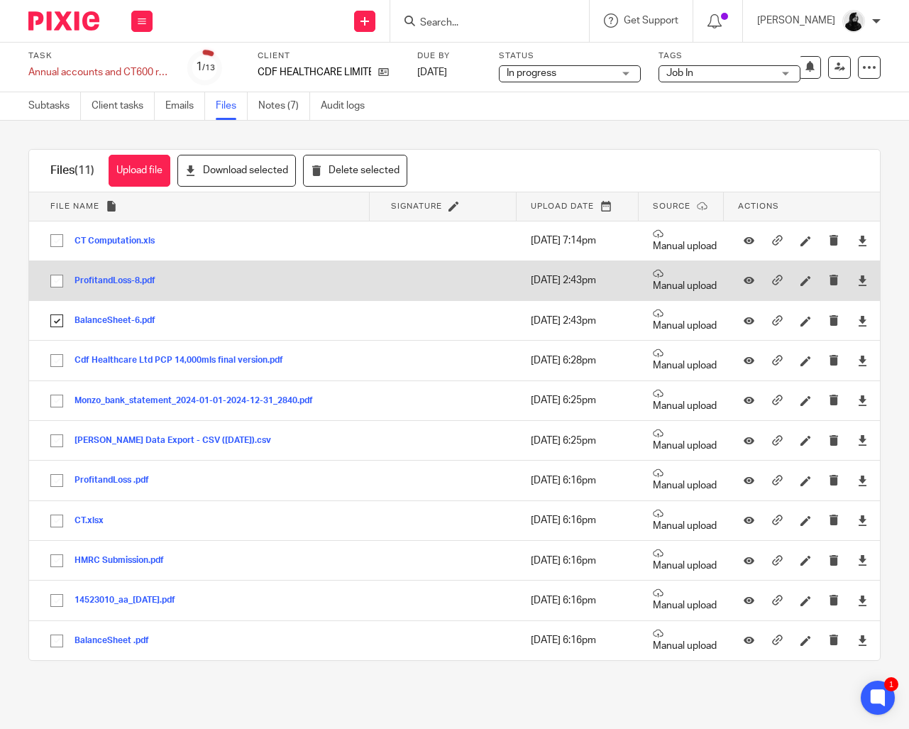
click at [60, 285] on input "checkbox" at bounding box center [56, 281] width 27 height 27
checkbox input "true"
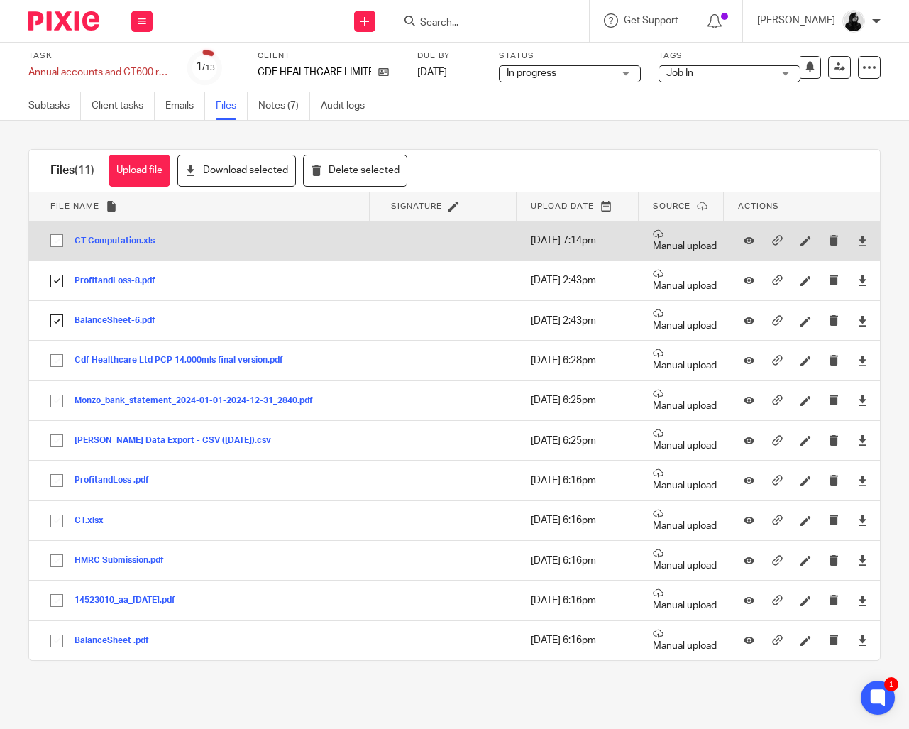
click at [58, 235] on input "checkbox" at bounding box center [56, 240] width 27 height 27
checkbox input "true"
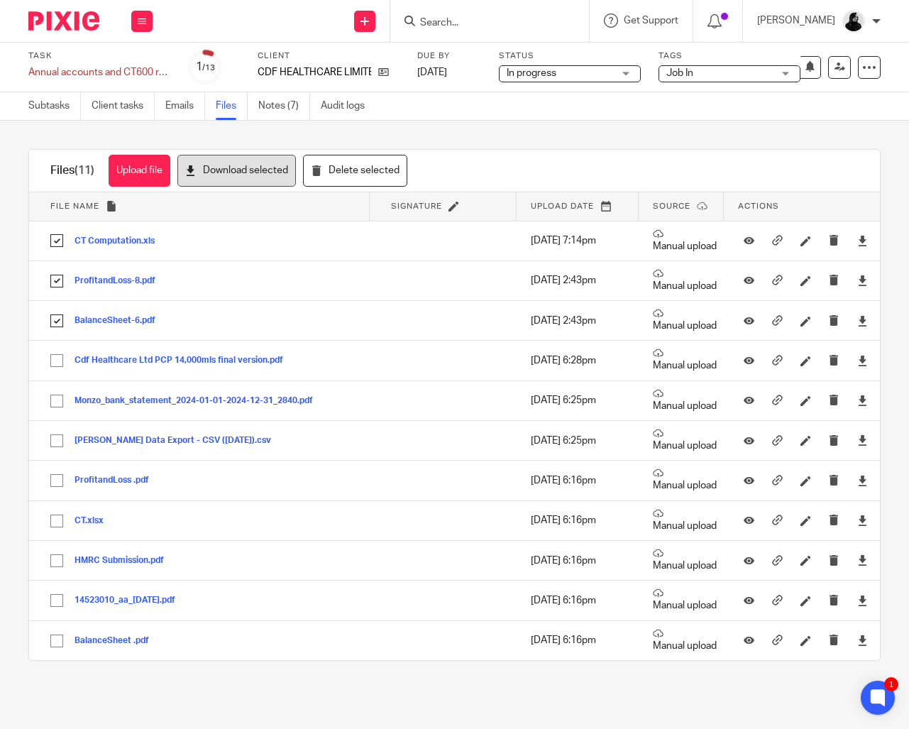
click at [254, 170] on button "Download selected" at bounding box center [236, 171] width 119 height 32
click at [290, 105] on link "Notes (7)" at bounding box center [284, 106] width 52 height 28
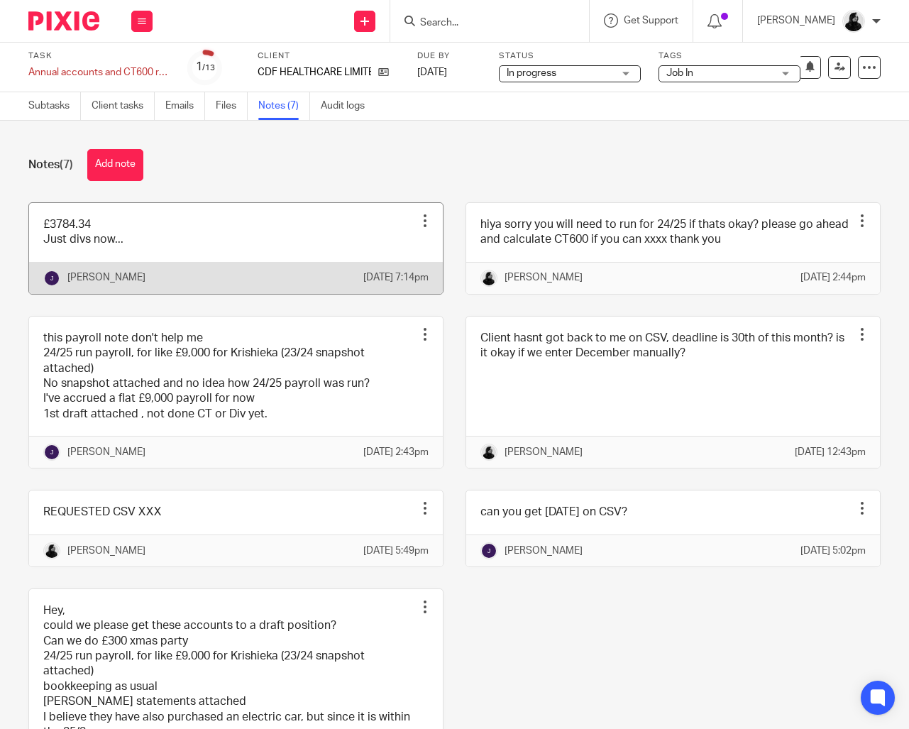
click at [108, 242] on link at bounding box center [236, 248] width 414 height 91
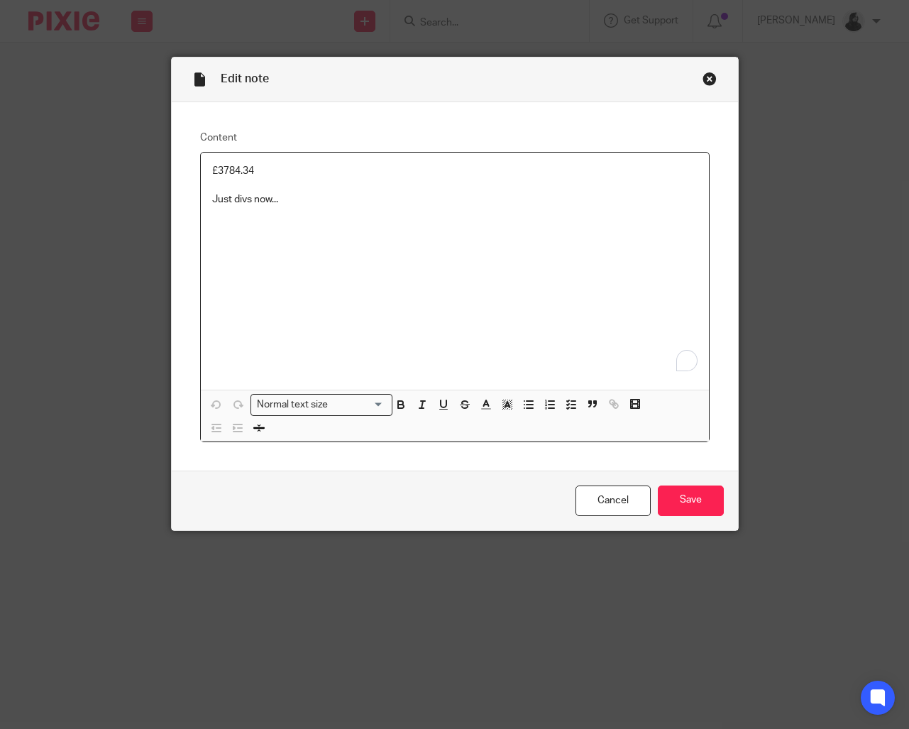
click at [80, 161] on div "Edit note Content £3784.34 Just divs now... Normal text size Loading... Remove …" at bounding box center [454, 364] width 909 height 729
click at [676, 513] on input "Save" at bounding box center [691, 501] width 66 height 31
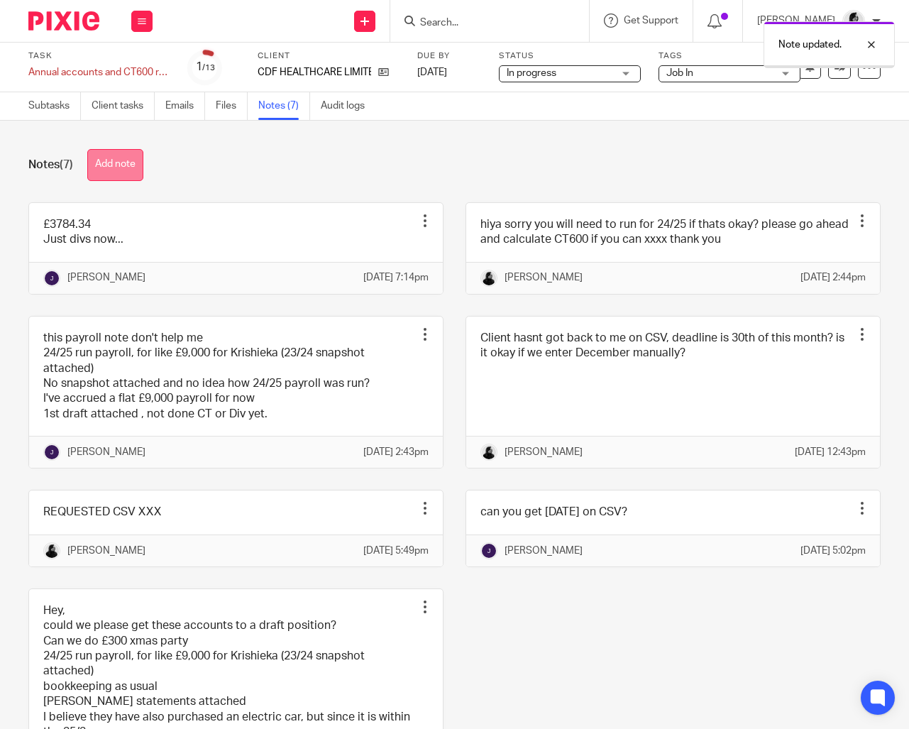
click at [134, 165] on button "Add note" at bounding box center [115, 165] width 56 height 32
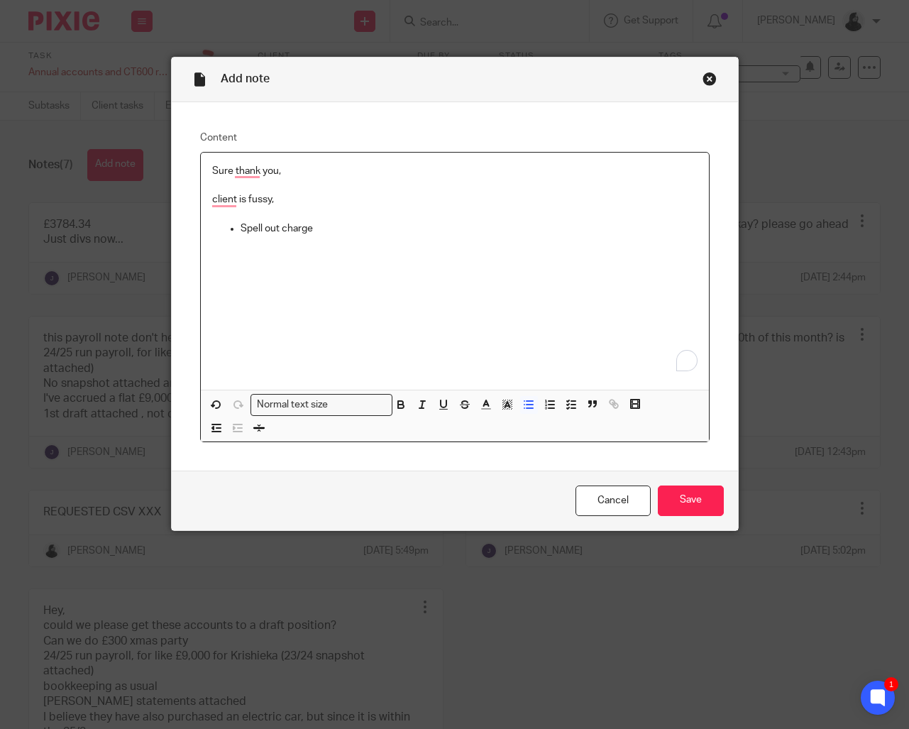
click at [527, 318] on div "Sure thank you, client is fussy, Spell out charge" at bounding box center [455, 271] width 508 height 237
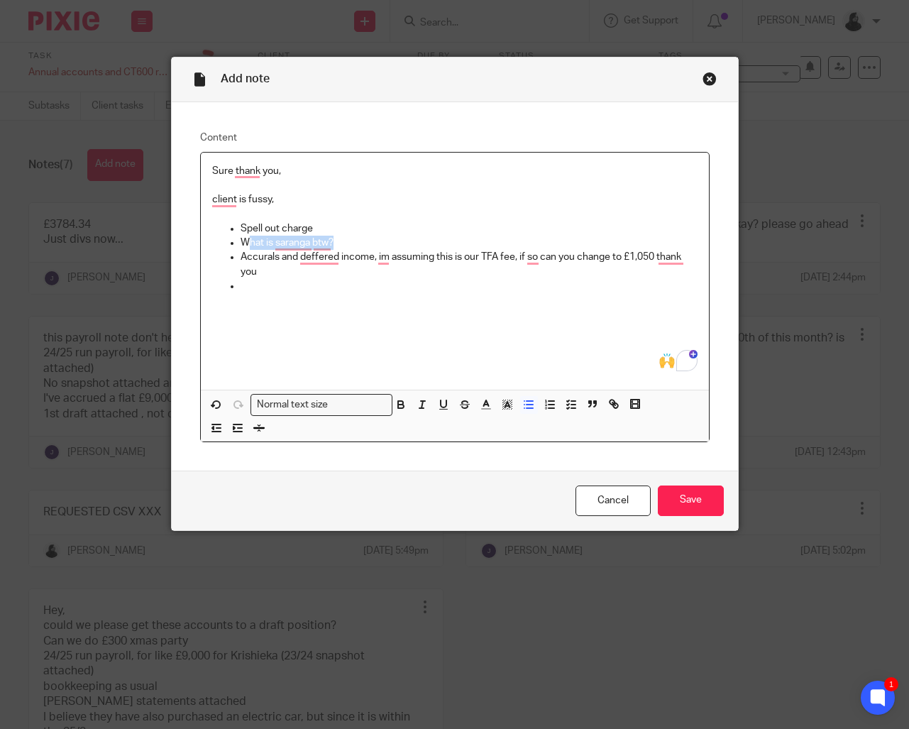
drag, startPoint x: 365, startPoint y: 250, endPoint x: 245, endPoint y: 248, distance: 120.0
click at [245, 248] on p "What is saranga btw?" at bounding box center [469, 243] width 457 height 14
click at [344, 300] on div "Sure thank you, client is fussy, Spell out charge [PERSON_NAME] is clients husb…" at bounding box center [455, 271] width 508 height 237
click at [300, 210] on p "To enrich screen reader interactions, please activate Accessibility in Grammarl…" at bounding box center [455, 214] width 486 height 14
click at [300, 200] on p "client is fussy," at bounding box center [455, 199] width 486 height 14
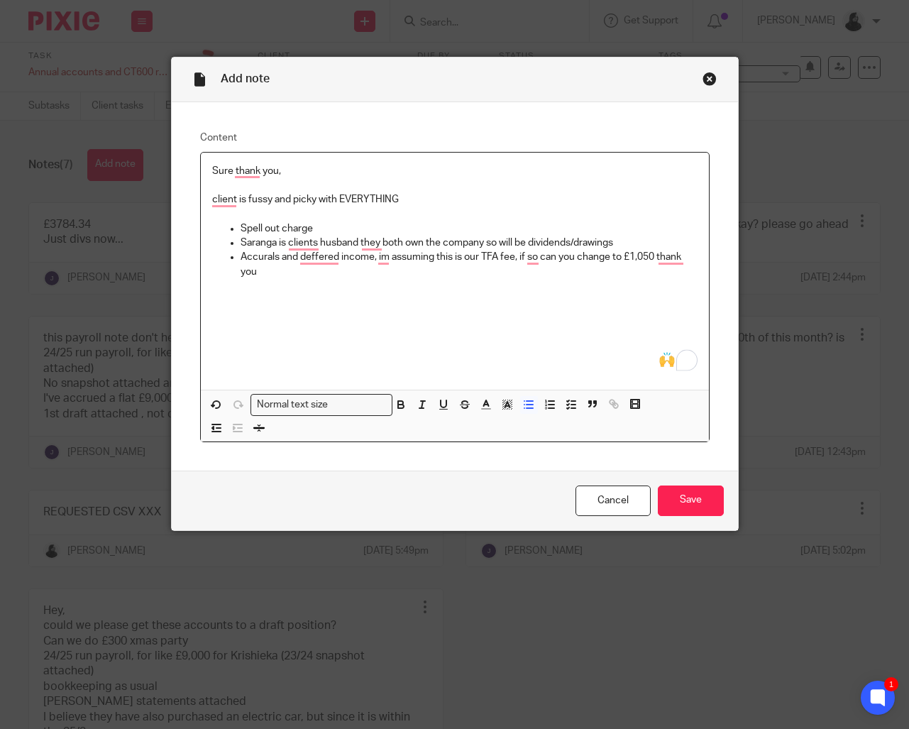
click at [332, 231] on p "Spell out charge" at bounding box center [469, 228] width 457 height 14
click at [514, 243] on p "Saranga is clients husband they both own the company so will be dividends/drawi…" at bounding box center [469, 243] width 457 height 14
click at [631, 243] on p "Saranga is clients husband they both own the company so will be dividends/drawi…" at bounding box center [469, 243] width 457 height 14
click at [687, 505] on input "Save" at bounding box center [691, 501] width 66 height 31
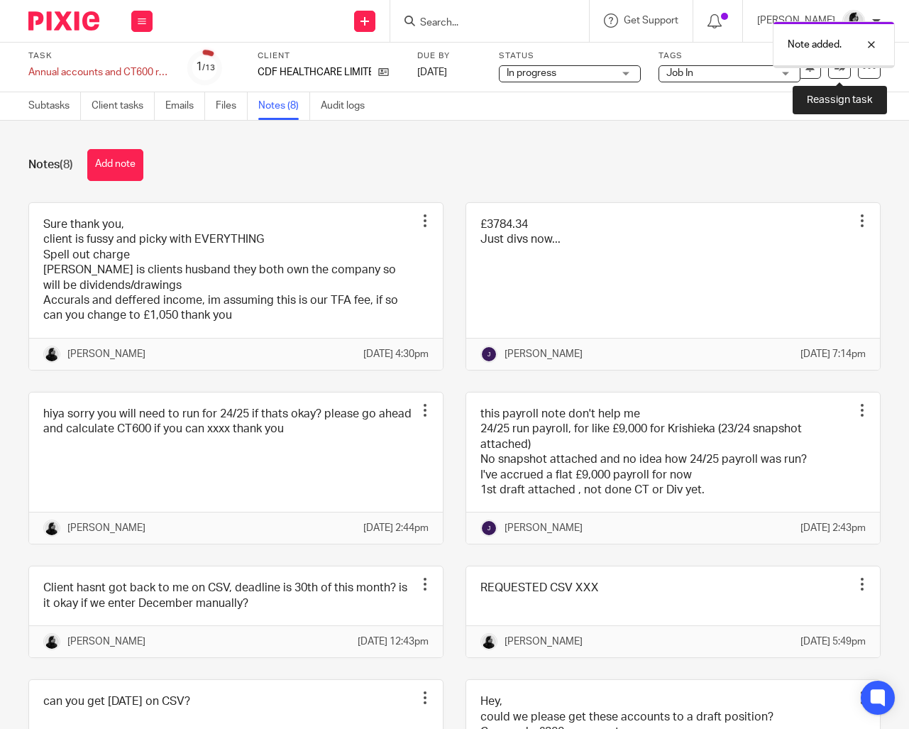
click at [842, 75] on link at bounding box center [839, 67] width 23 height 23
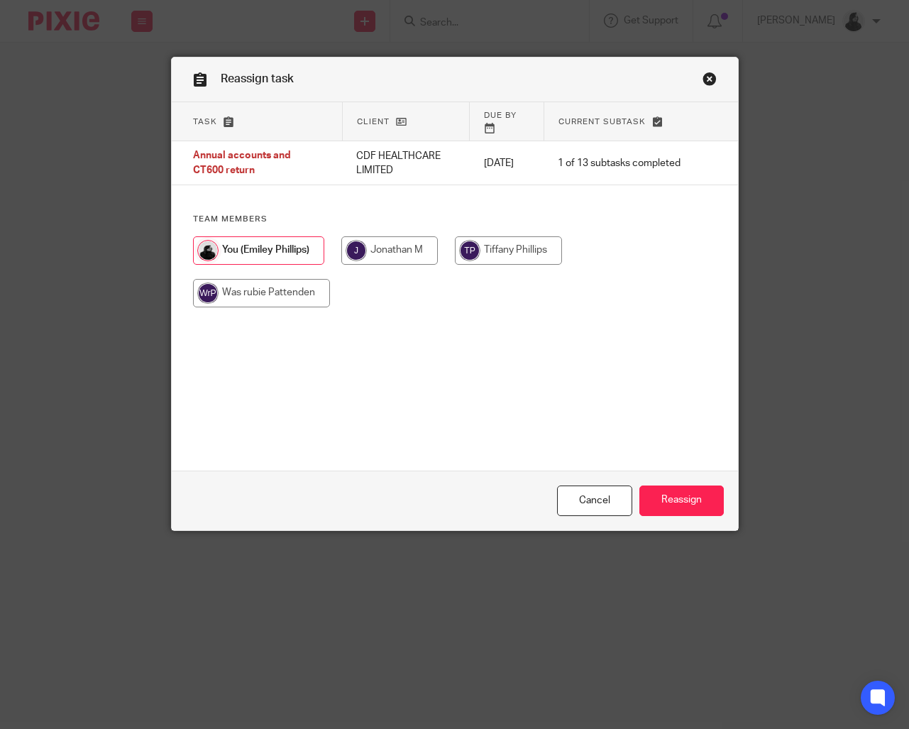
click at [426, 250] on input "radio" at bounding box center [389, 250] width 97 height 28
radio input "true"
click at [679, 495] on input "Reassign" at bounding box center [682, 501] width 84 height 31
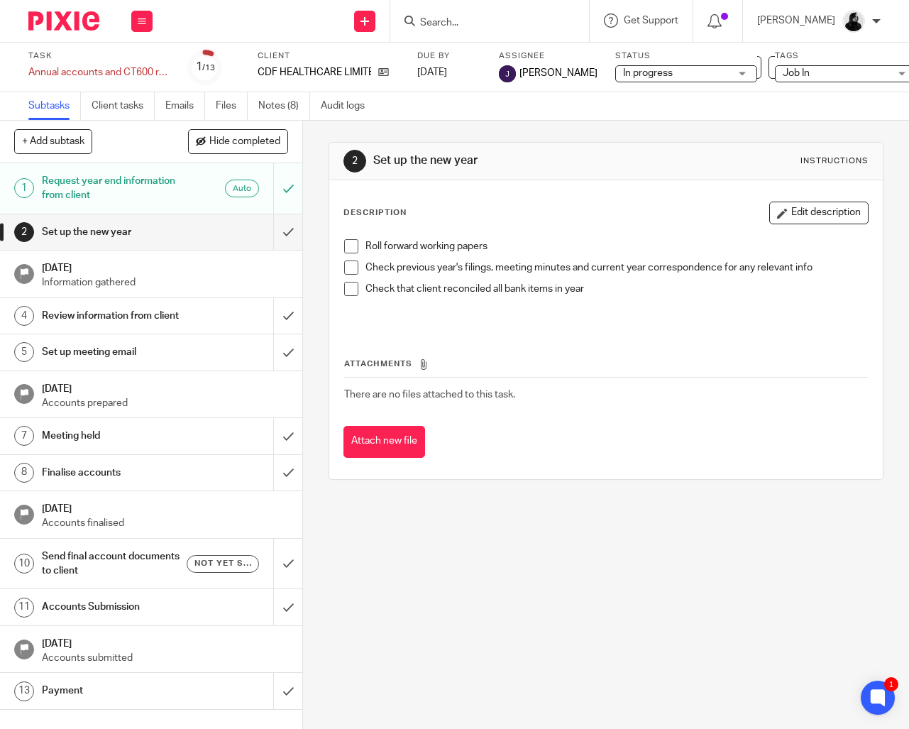
click at [522, 17] on input "Search" at bounding box center [483, 23] width 128 height 13
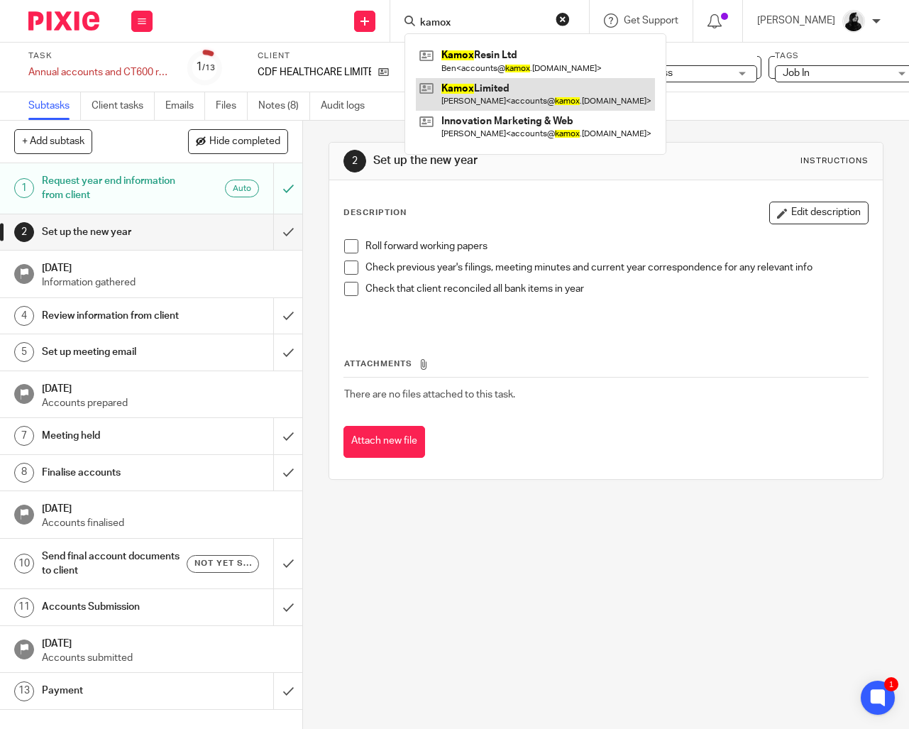
type input "kamox"
click at [484, 93] on link at bounding box center [535, 94] width 239 height 33
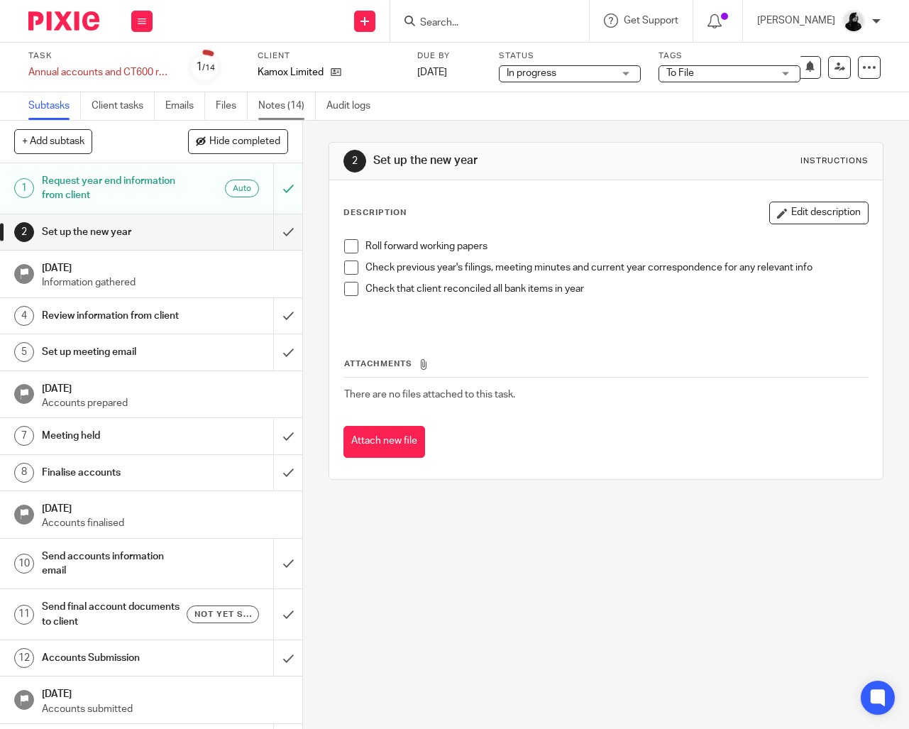
click at [301, 114] on link "Notes (14)" at bounding box center [287, 106] width 58 height 28
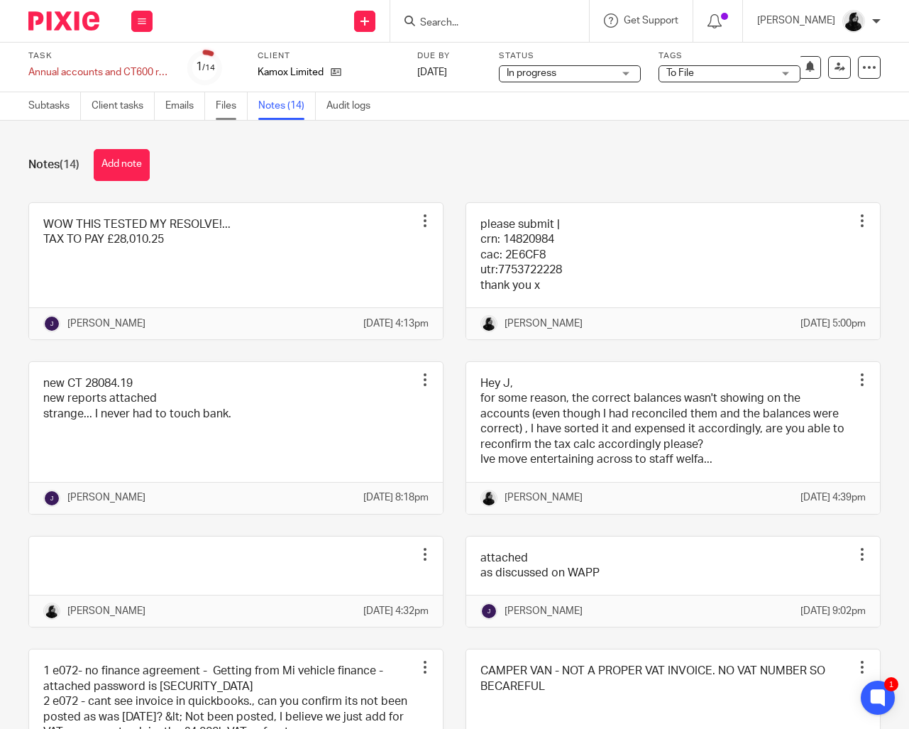
click at [219, 111] on link "Files" at bounding box center [232, 106] width 32 height 28
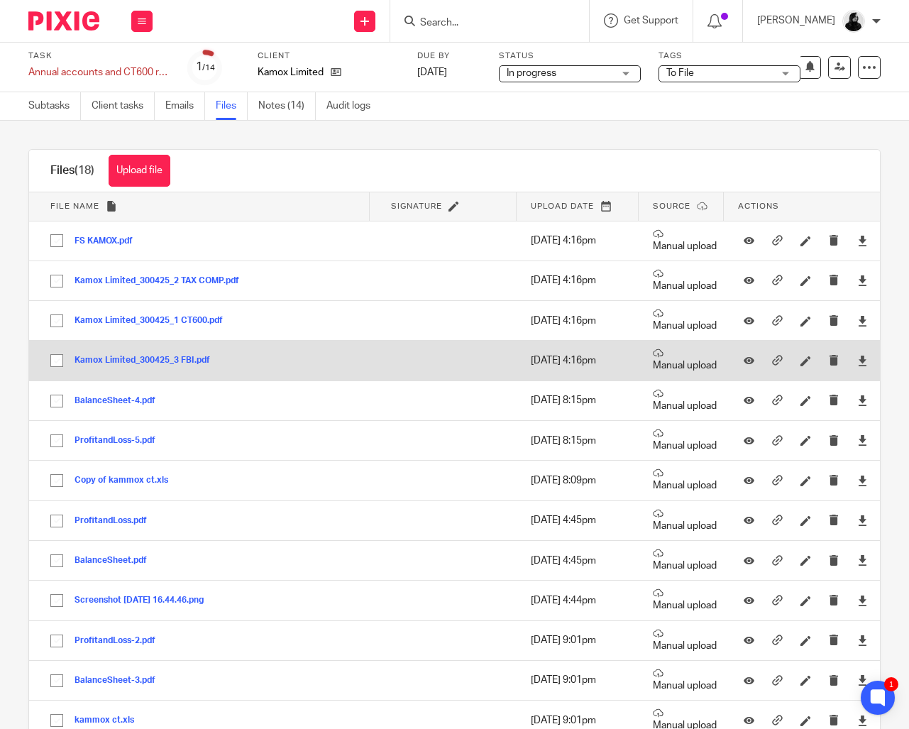
click at [44, 362] on input "checkbox" at bounding box center [56, 360] width 27 height 27
checkbox input "true"
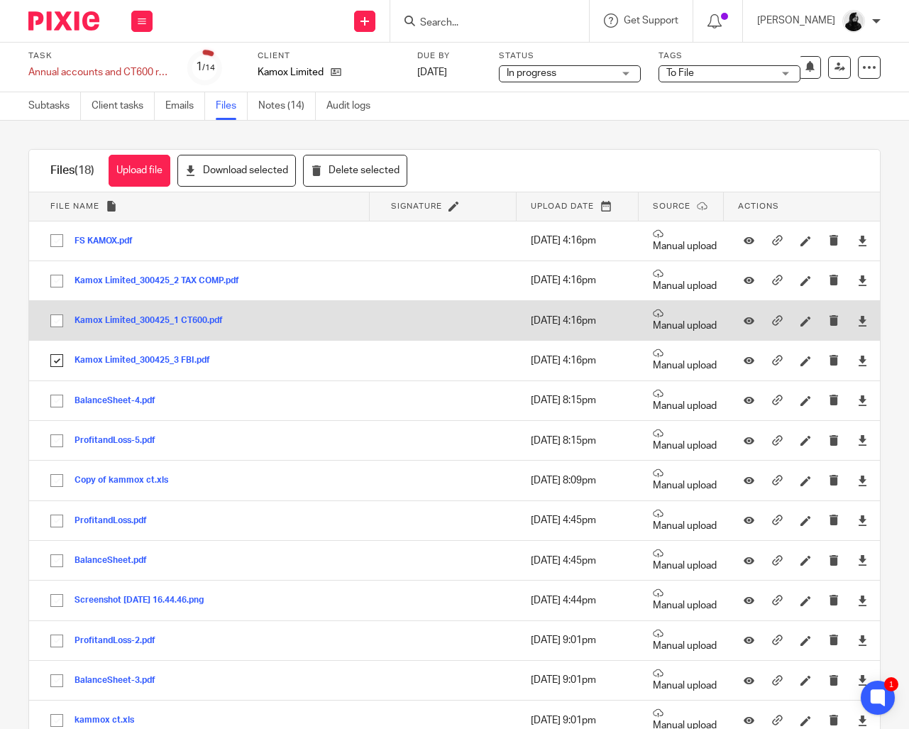
click at [44, 320] on input "checkbox" at bounding box center [56, 320] width 27 height 27
checkbox input "true"
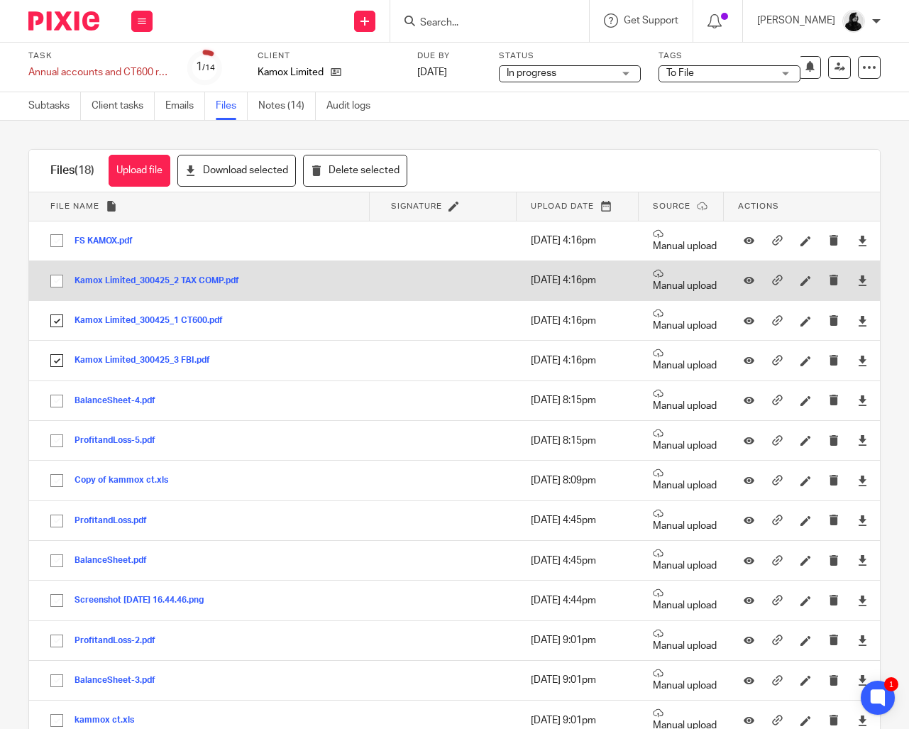
click at [44, 280] on input "checkbox" at bounding box center [56, 281] width 27 height 27
checkbox input "true"
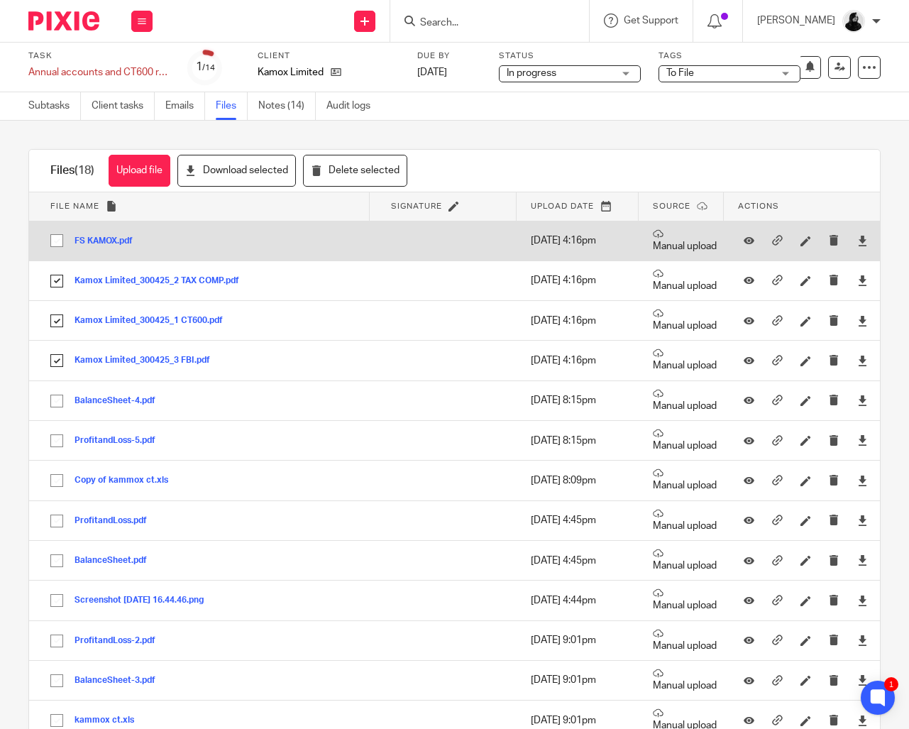
click at [52, 237] on input "checkbox" at bounding box center [56, 240] width 27 height 27
checkbox input "true"
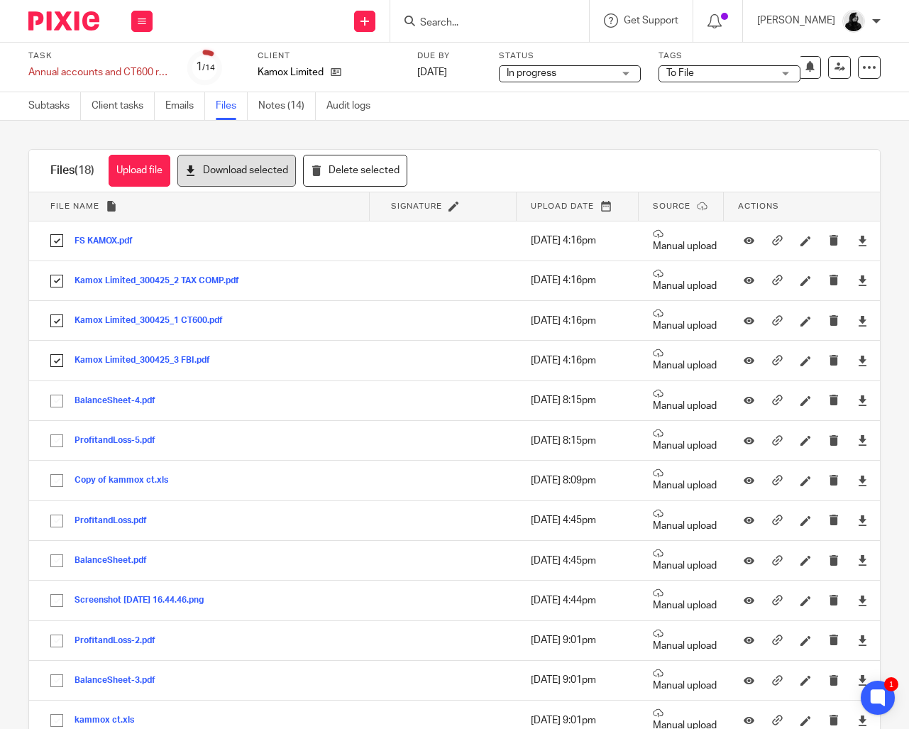
click at [251, 173] on button "Download selected" at bounding box center [236, 171] width 119 height 32
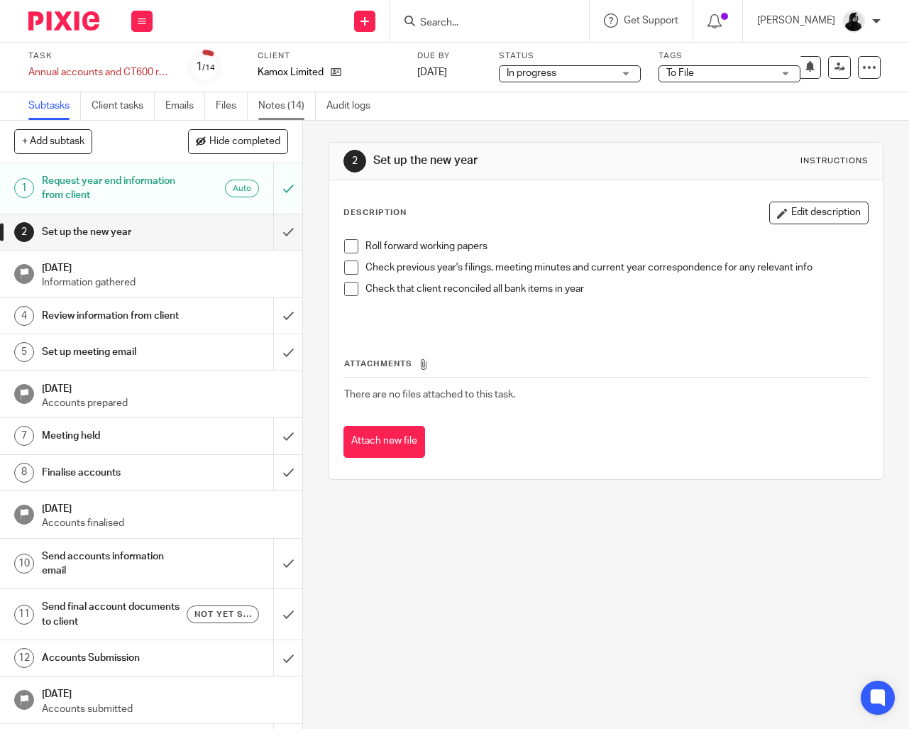
click at [293, 106] on link "Notes (14)" at bounding box center [287, 106] width 58 height 28
